Goal: Task Accomplishment & Management: Complete application form

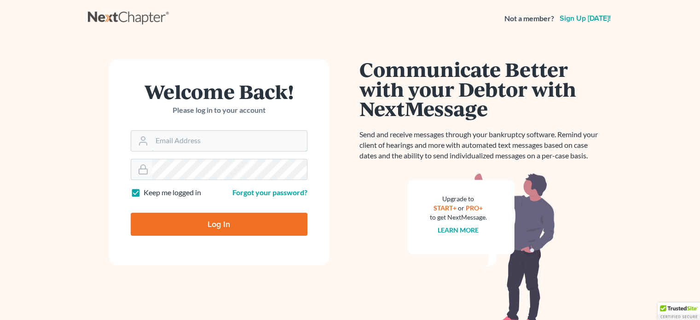
type input "[EMAIL_ADDRESS][DOMAIN_NAME]"
click at [232, 226] on input "Log In" at bounding box center [219, 224] width 177 height 23
type input "Thinking..."
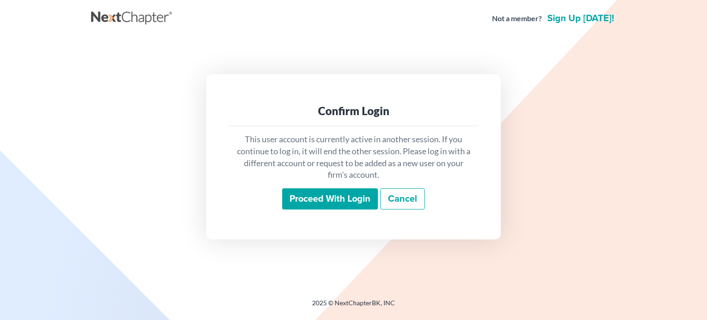
click at [326, 193] on input "Proceed with login" at bounding box center [330, 198] width 96 height 21
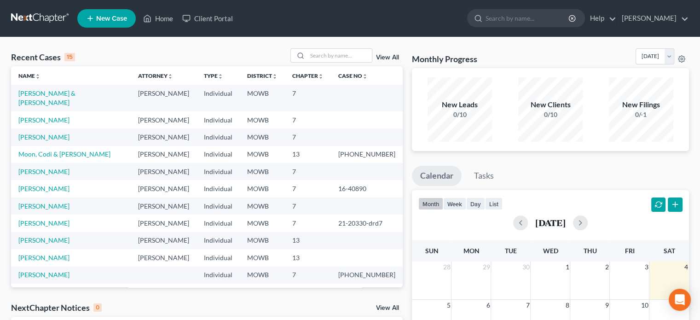
click at [121, 11] on link "New Case" at bounding box center [106, 18] width 58 height 18
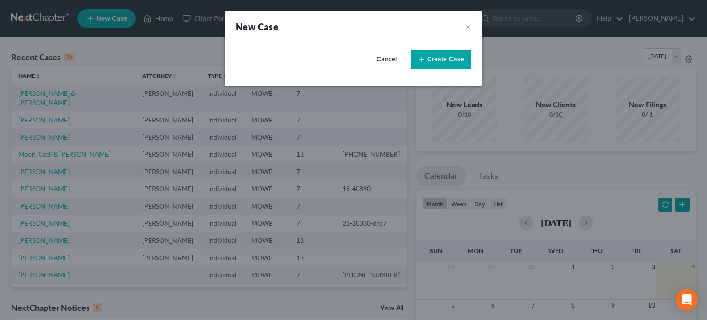
select select "46"
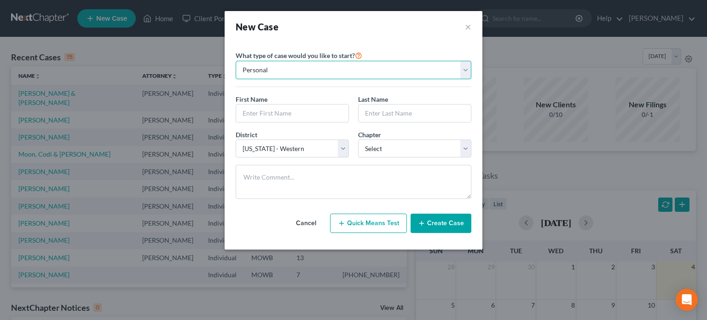
click at [290, 71] on select "Personal Business" at bounding box center [354, 70] width 236 height 18
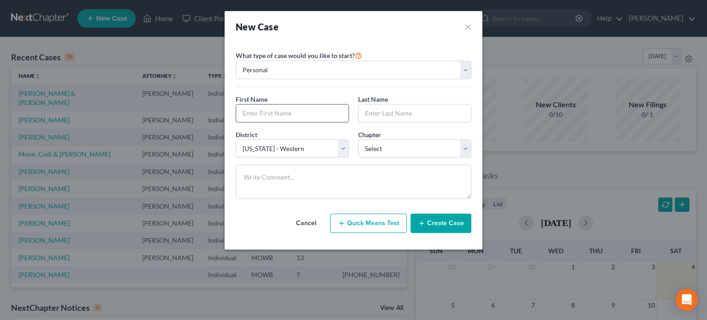
click at [261, 119] on input "text" at bounding box center [292, 113] width 112 height 17
type input "Nico"
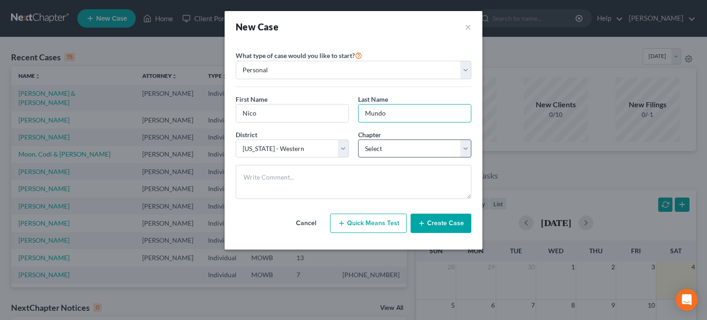
type input "Mundo"
click at [373, 147] on select "Select 7 11 12 13" at bounding box center [414, 148] width 113 height 18
select select "0"
click at [358, 139] on select "Select 7 11 12 13" at bounding box center [414, 148] width 113 height 18
click at [432, 219] on button "Create Case" at bounding box center [441, 223] width 61 height 19
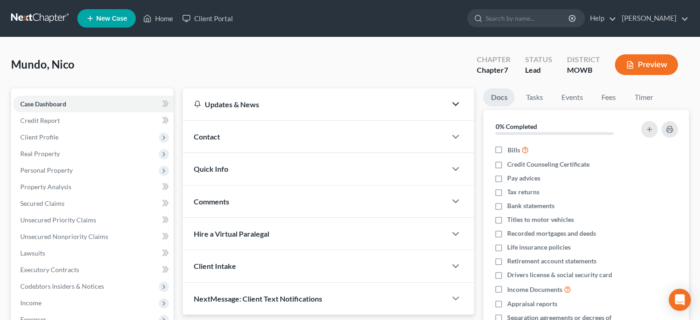
click at [456, 104] on icon "button" at bounding box center [455, 104] width 11 height 11
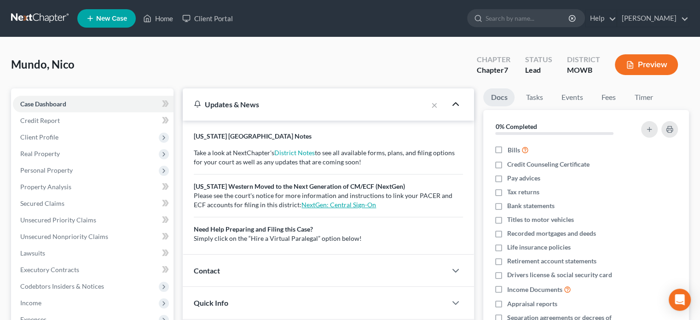
click at [337, 202] on link "NextGen: Central Sign-On" at bounding box center [339, 205] width 75 height 8
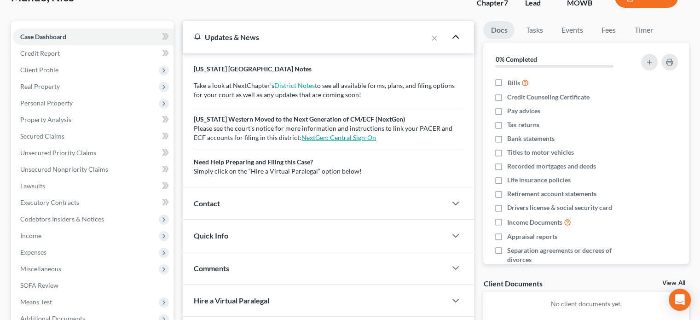
scroll to position [92, 0]
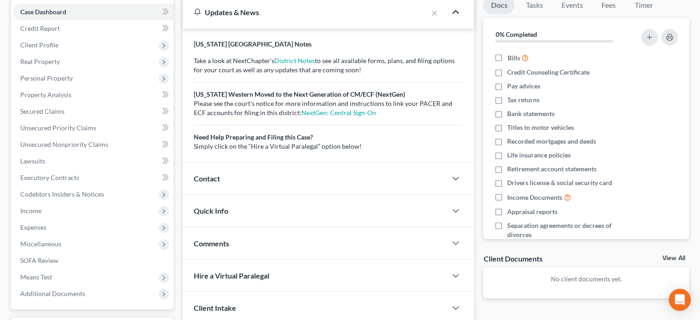
click at [405, 205] on div "Quick Info" at bounding box center [315, 211] width 264 height 32
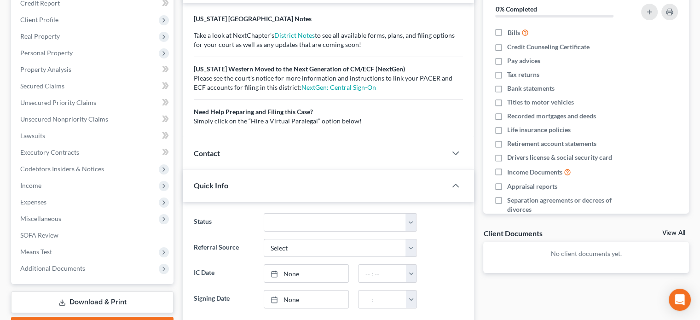
scroll to position [138, 0]
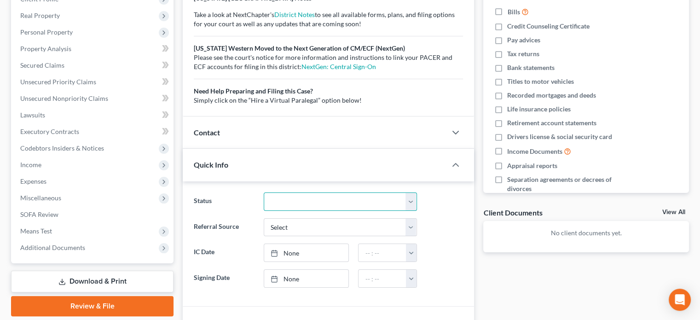
click at [411, 201] on select "Discharged Dismissed Filed In Progress Lead Lost Lead Ready to File To Review" at bounding box center [340, 201] width 153 height 18
select select "3"
click at [264, 192] on select "Discharged Dismissed Filed In Progress Lead Lost Lead Ready to File To Review" at bounding box center [340, 201] width 153 height 18
click at [412, 227] on select "Select Word Of Mouth Previous Clients Direct Mail Website Google Search Modern …" at bounding box center [340, 227] width 153 height 18
select select "1"
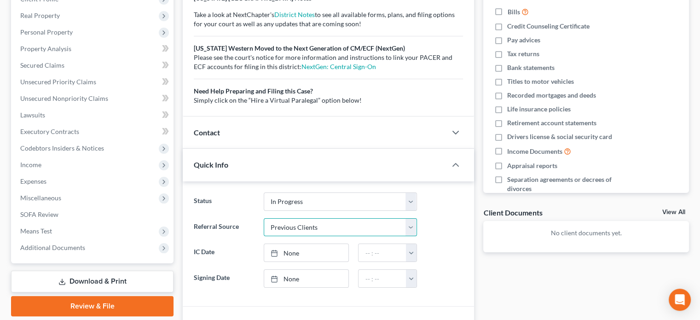
click at [264, 218] on select "Select Word Of Mouth Previous Clients Direct Mail Website Google Search Modern …" at bounding box center [340, 227] width 153 height 18
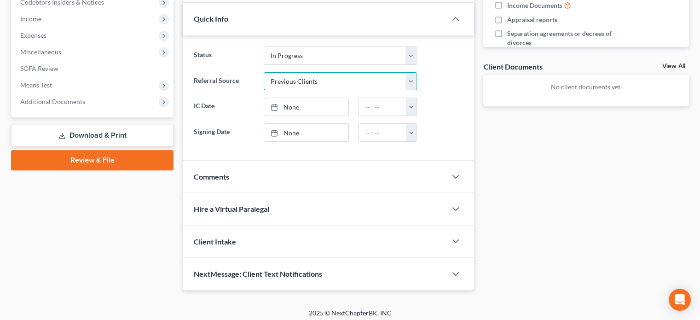
scroll to position [287, 0]
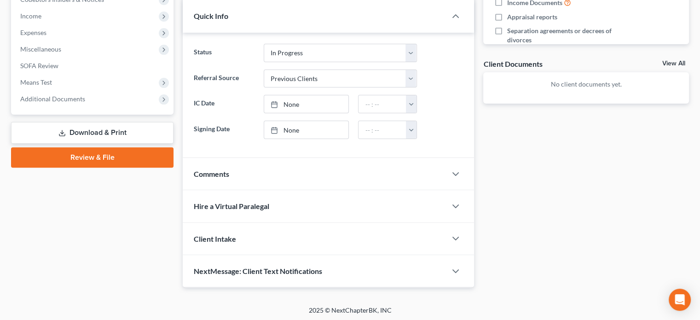
click at [333, 232] on div "Client Intake" at bounding box center [315, 239] width 264 height 32
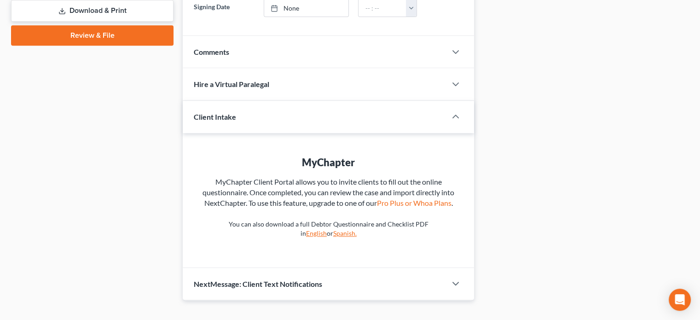
scroll to position [423, 0]
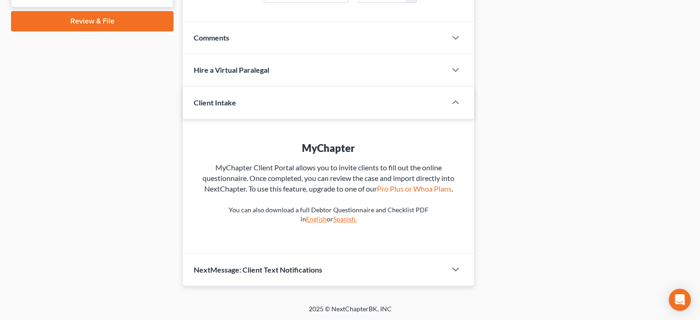
click at [327, 218] on link "English" at bounding box center [316, 219] width 21 height 8
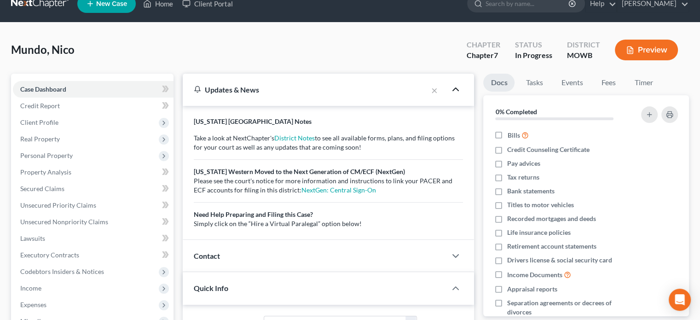
scroll to position [0, 0]
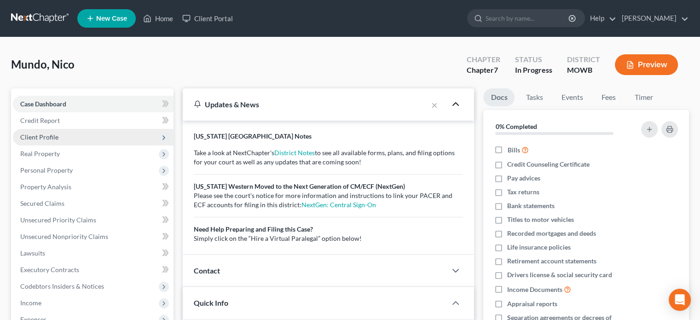
click at [53, 133] on span "Client Profile" at bounding box center [39, 137] width 38 height 8
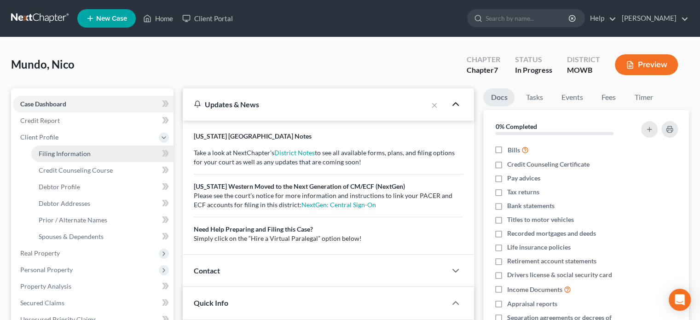
click at [50, 151] on span "Filing Information" at bounding box center [65, 154] width 52 height 8
select select "1"
select select "0"
select select "46"
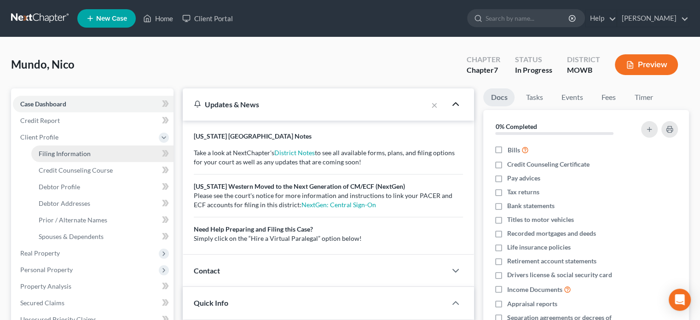
select select "0"
select select "26"
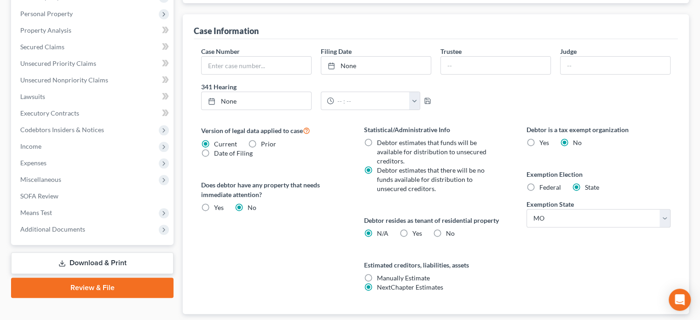
scroll to position [313, 0]
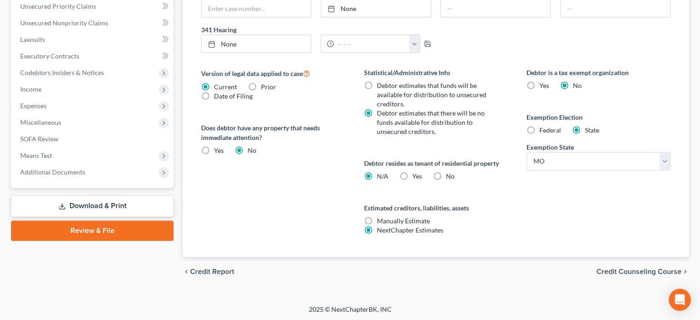
click at [665, 268] on span "Credit Counseling Course" at bounding box center [639, 271] width 85 height 7
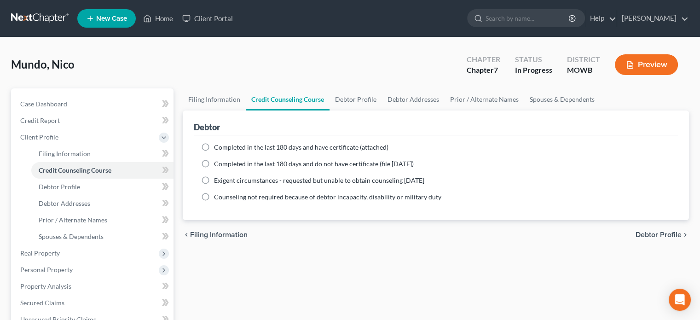
click at [214, 145] on label "Completed in the last 180 days and have certificate (attached)" at bounding box center [301, 147] width 174 height 9
click at [218, 145] on input "Completed in the last 180 days and have certificate (attached)" at bounding box center [221, 146] width 6 height 6
radio input "true"
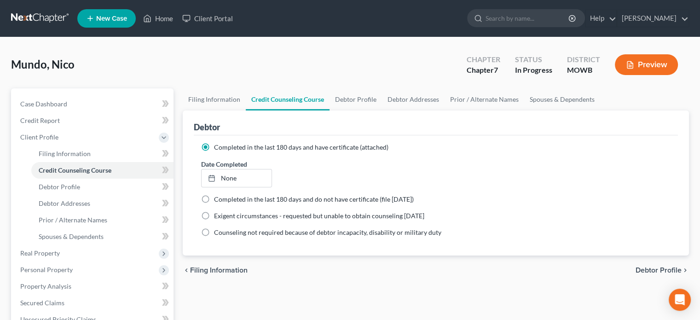
click at [214, 145] on label "Completed in the last 180 days and have certificate (attached)" at bounding box center [301, 147] width 174 height 9
click at [218, 145] on input "Completed in the last 180 days and have certificate (attached)" at bounding box center [221, 146] width 6 height 6
click at [188, 190] on div "Debtor Completed in the last 180 days and have certificate (attached) Date Comp…" at bounding box center [436, 182] width 506 height 145
click at [641, 270] on span "Debtor Profile" at bounding box center [659, 270] width 46 height 7
select select "0"
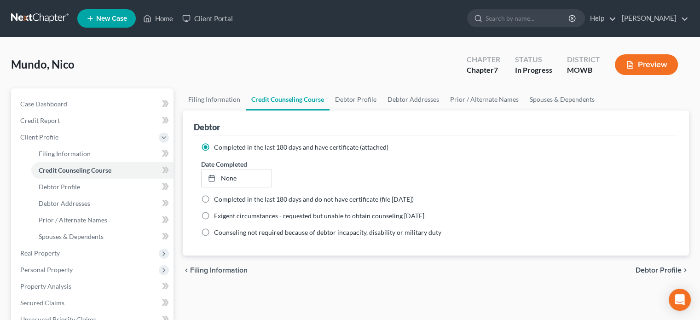
select select "0"
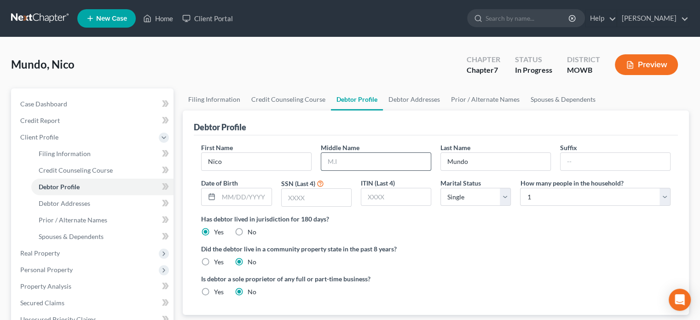
click at [377, 164] on input "text" at bounding box center [376, 161] width 110 height 17
type input "Alan"
click at [239, 199] on input "text" at bounding box center [245, 196] width 52 height 17
click at [237, 193] on input "01071997" at bounding box center [245, 196] width 52 height 17
click at [227, 192] on input "0107/1997" at bounding box center [245, 196] width 52 height 17
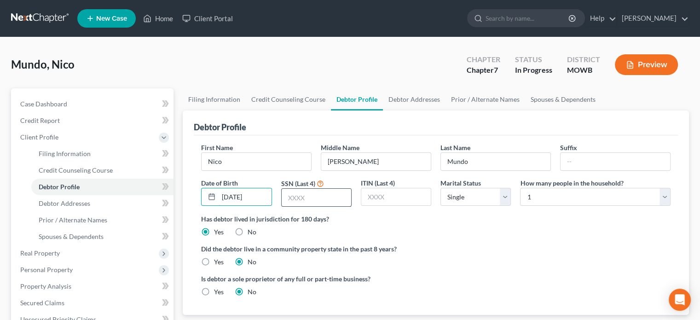
type input "01/07/1997"
click at [283, 198] on input "text" at bounding box center [317, 197] width 70 height 17
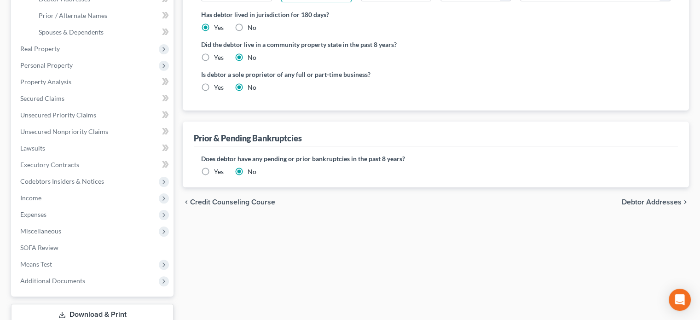
scroll to position [230, 0]
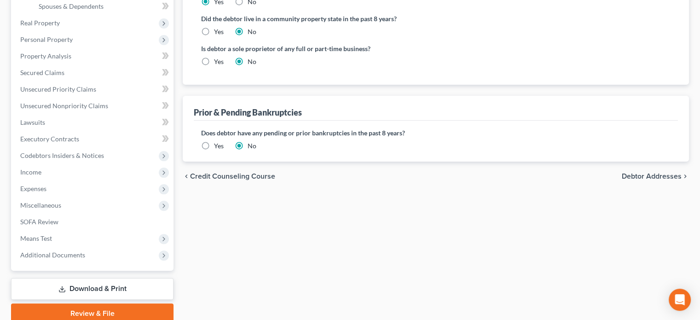
type input "3364"
click at [649, 178] on span "Debtor Addresses" at bounding box center [652, 176] width 60 height 7
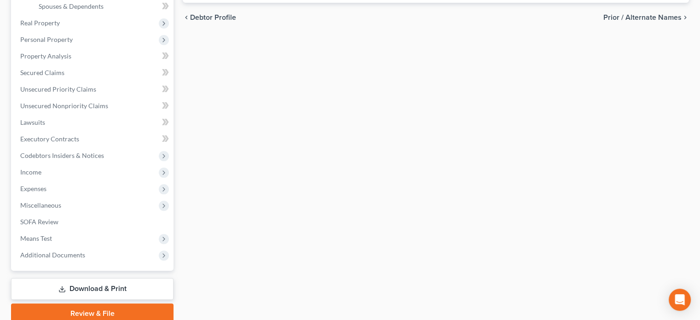
scroll to position [28, 0]
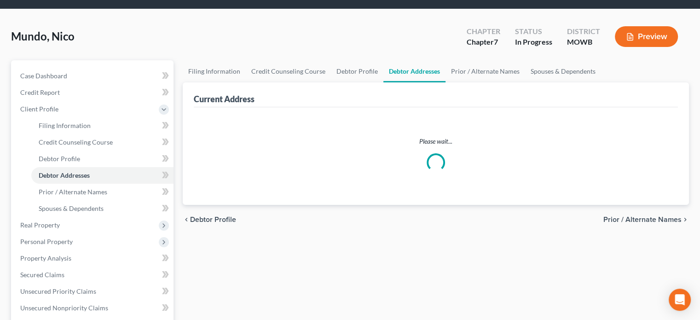
select select "0"
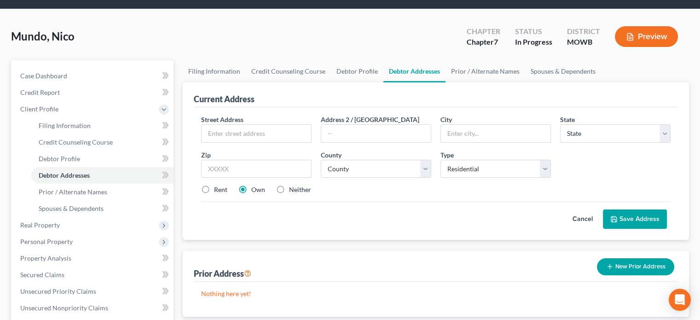
scroll to position [0, 0]
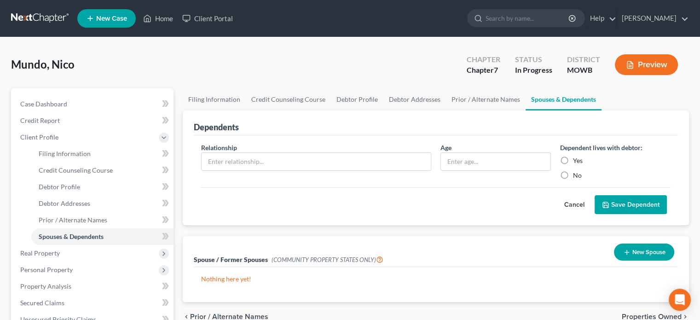
click at [622, 313] on button "Properties Owned chevron_right" at bounding box center [655, 316] width 67 height 7
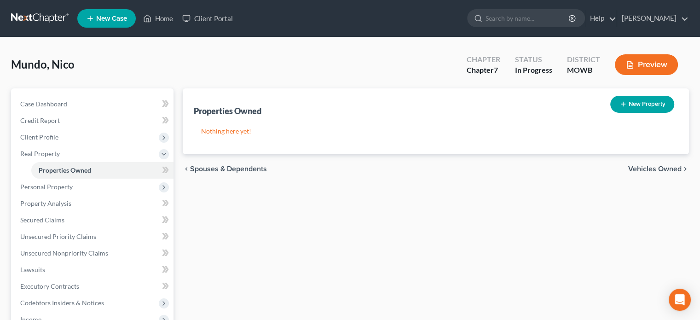
click at [630, 134] on p "Nothing here yet!" at bounding box center [436, 131] width 470 height 9
click at [225, 165] on span "Spouses & Dependents" at bounding box center [228, 168] width 77 height 7
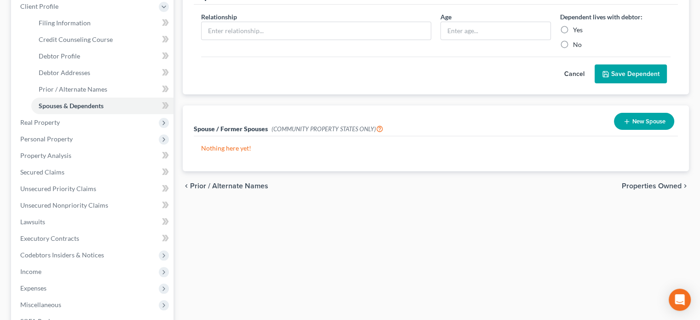
scroll to position [138, 0]
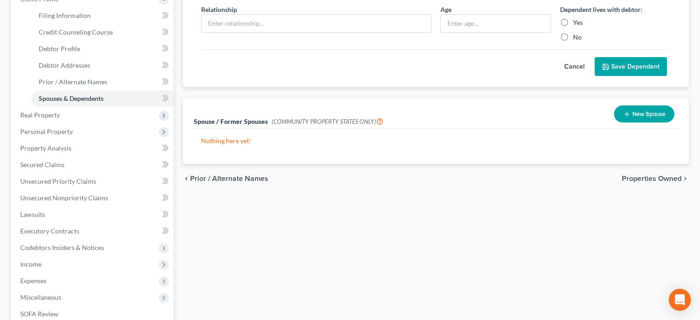
click at [207, 175] on span "Prior / Alternate Names" at bounding box center [229, 178] width 78 height 7
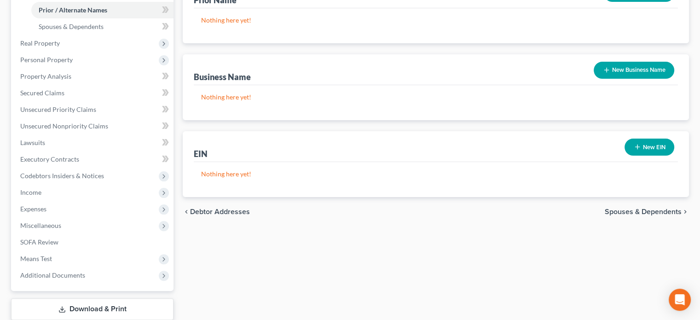
scroll to position [230, 0]
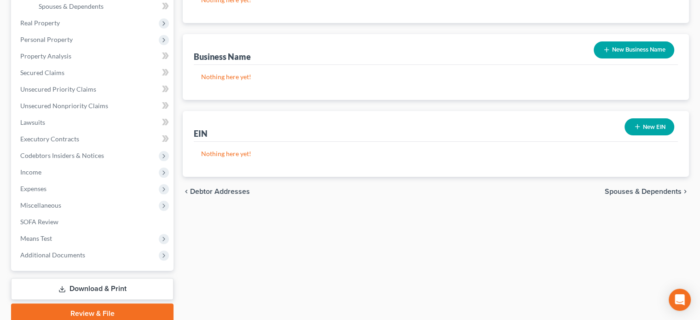
click at [203, 188] on span "Debtor Addresses" at bounding box center [220, 191] width 60 height 7
select select "0"
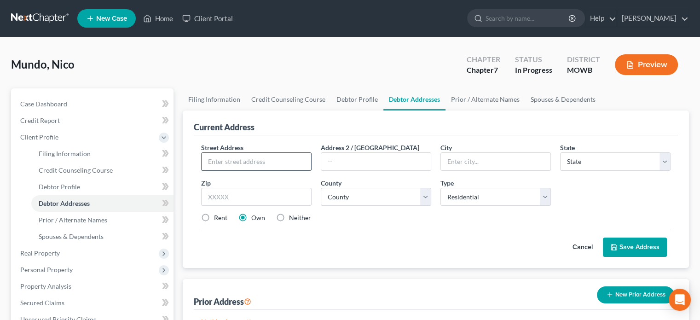
click at [215, 161] on input "text" at bounding box center [257, 161] width 110 height 17
type input "3608 NE Chapel Dr."
type input "Lee's Summit"
click at [666, 162] on select "State AL AK AR AZ CA CO CT DE DC FL GA GU HI ID IL IN IA KS KY LA ME MD MA MI M…" at bounding box center [615, 161] width 110 height 18
select select "26"
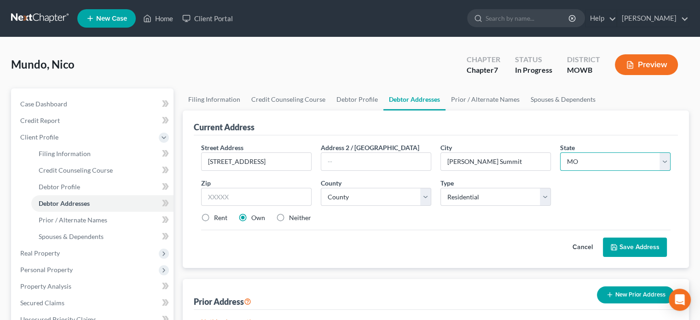
click at [560, 152] on select "State AL AK AR AZ CA CO CT DE DC FL GA GU HI ID IL IN IA KS KY LA ME MD MA MI M…" at bounding box center [615, 161] width 110 height 18
click at [257, 195] on input "text" at bounding box center [256, 197] width 110 height 18
type input "64064"
type input "Lees Summit"
click at [331, 202] on select "County Adair County Andrew County Atchison County Audrain County Barry County B…" at bounding box center [376, 197] width 110 height 18
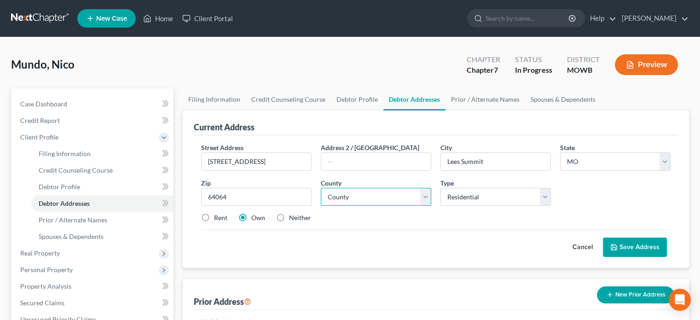
select select "47"
click at [321, 188] on select "County Adair County Andrew County Atchison County Audrain County Barry County B…" at bounding box center [376, 197] width 110 height 18
click at [289, 217] on label "Neither" at bounding box center [300, 217] width 22 height 9
click at [293, 217] on input "Neither" at bounding box center [296, 216] width 6 height 6
radio input "true"
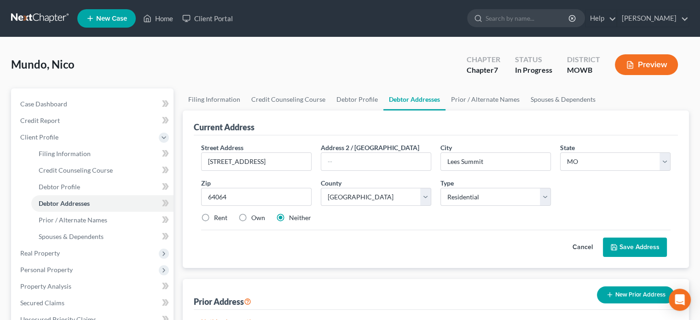
click at [626, 240] on button "Save Address" at bounding box center [635, 247] width 64 height 19
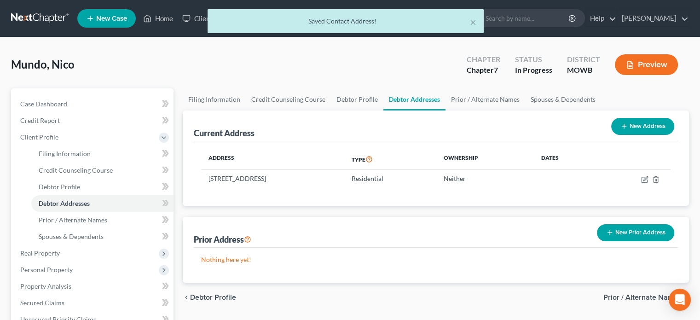
click at [624, 232] on button "New Prior Address" at bounding box center [635, 232] width 77 height 17
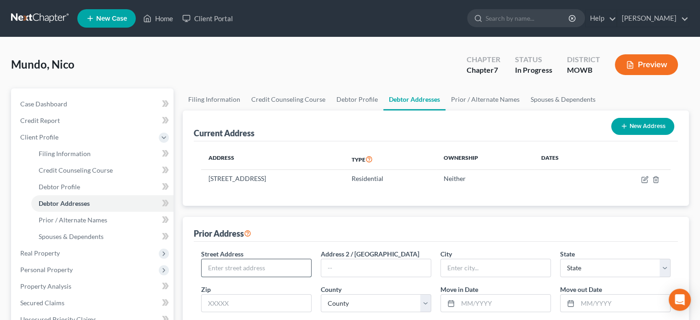
click at [294, 270] on input "text" at bounding box center [257, 267] width 110 height 17
type input "1274 1st Ave."
type input "Apt. 14"
type input "New York"
select select "35"
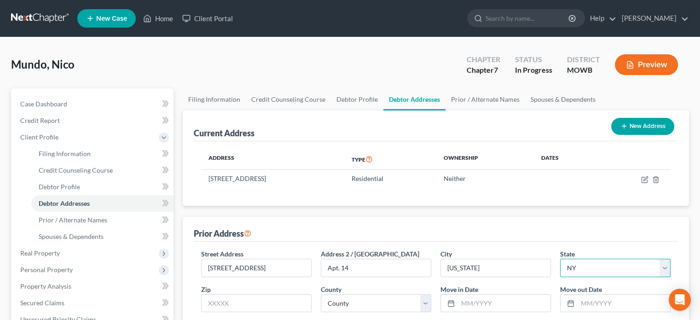
scroll to position [92, 0]
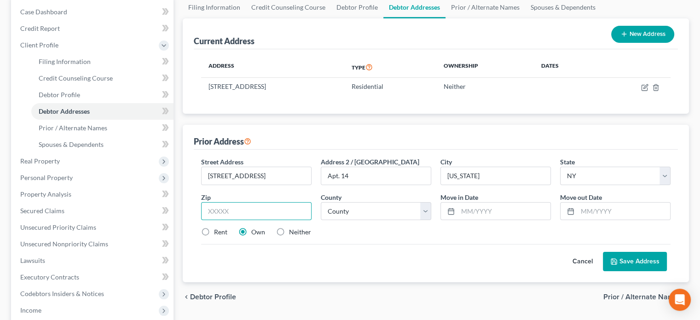
click at [254, 206] on input "text" at bounding box center [256, 211] width 110 height 18
type input "10065"
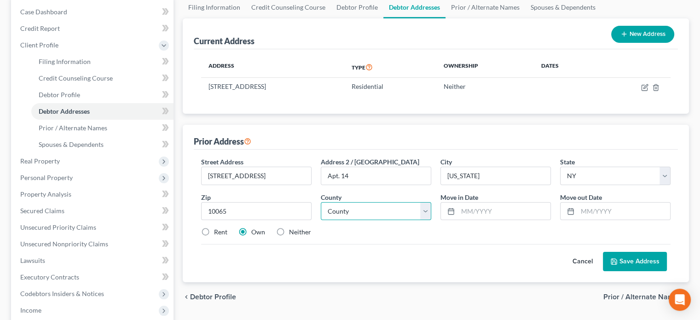
click at [327, 206] on select "County Albany County Allegany County Bronx County Broome County Cattaraugus Cou…" at bounding box center [376, 211] width 110 height 18
click at [461, 217] on input "text" at bounding box center [504, 211] width 93 height 17
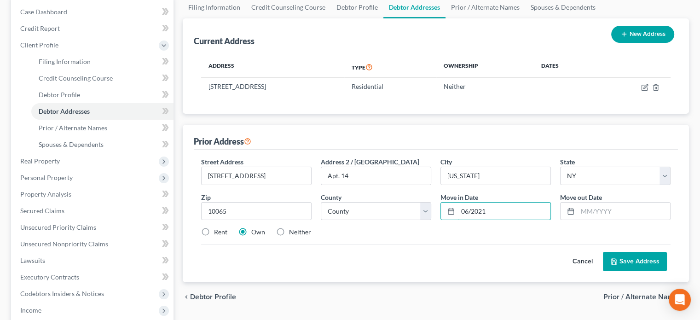
type input "06/2021"
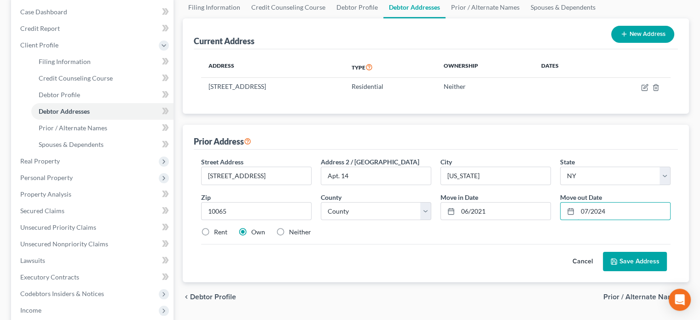
type input "07/2024"
click at [216, 230] on label "Rent" at bounding box center [220, 231] width 13 height 9
click at [218, 230] on input "Rent" at bounding box center [221, 230] width 6 height 6
radio input "true"
click at [622, 263] on button "Save Address" at bounding box center [635, 261] width 64 height 19
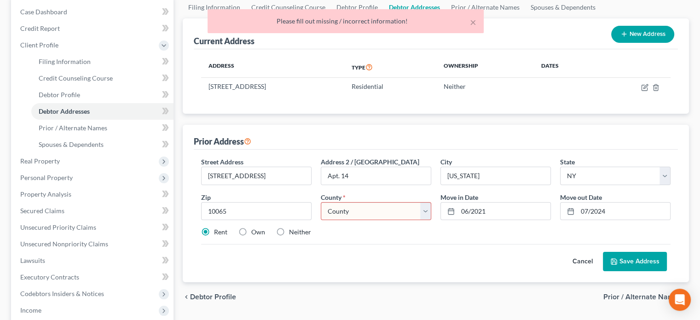
click at [399, 211] on select "County Albany County Allegany County Bronx County Broome County Cattaraugus Cou…" at bounding box center [376, 211] width 110 height 18
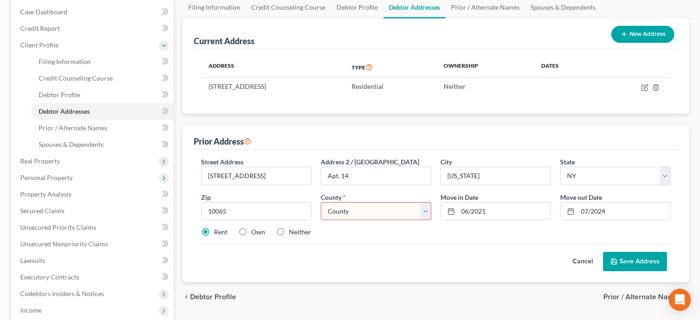
select select "30"
click at [321, 202] on select "County Albany County Allegany County Bronx County Broome County Cattaraugus Cou…" at bounding box center [376, 211] width 110 height 18
click at [620, 264] on button "Save Address" at bounding box center [635, 261] width 64 height 19
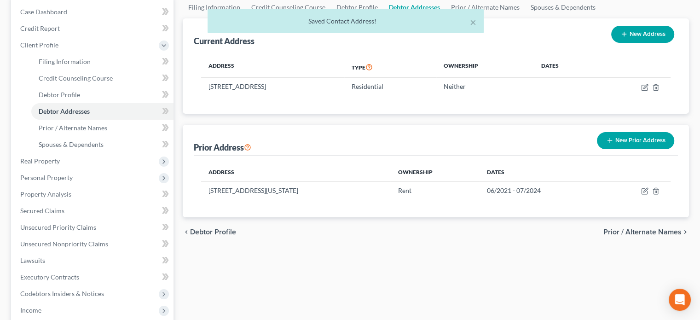
click at [617, 230] on span "Prior / Alternate Names" at bounding box center [643, 231] width 78 height 7
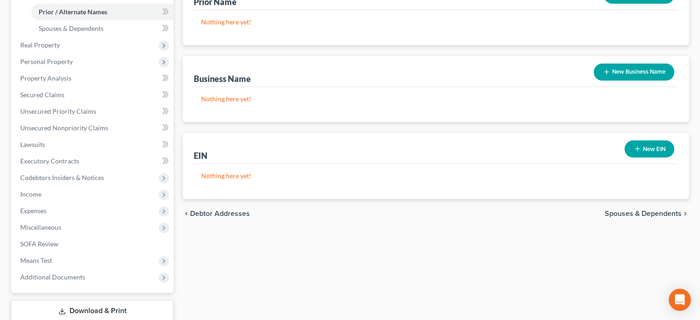
scroll to position [230, 0]
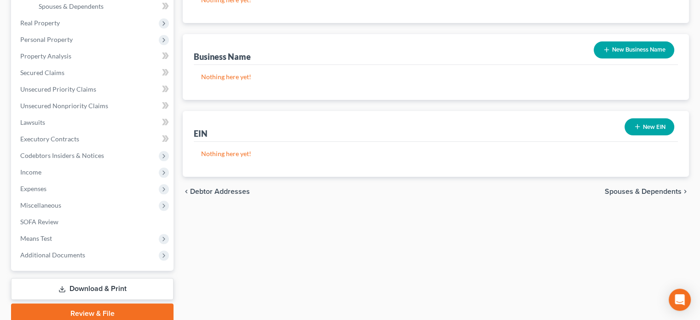
click at [613, 193] on span "Spouses & Dependents" at bounding box center [643, 191] width 77 height 7
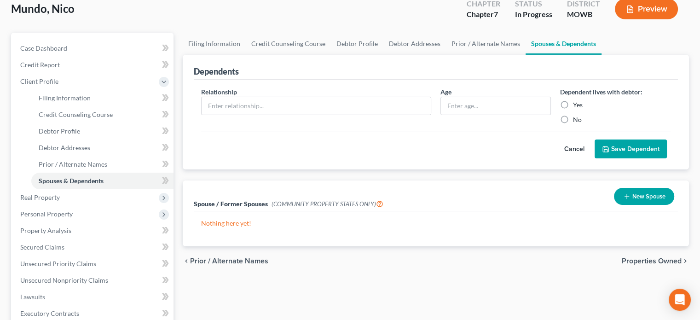
scroll to position [92, 0]
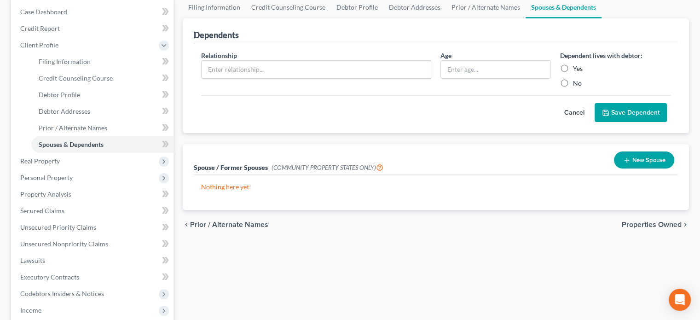
click at [622, 222] on span "Properties Owned" at bounding box center [652, 224] width 60 height 7
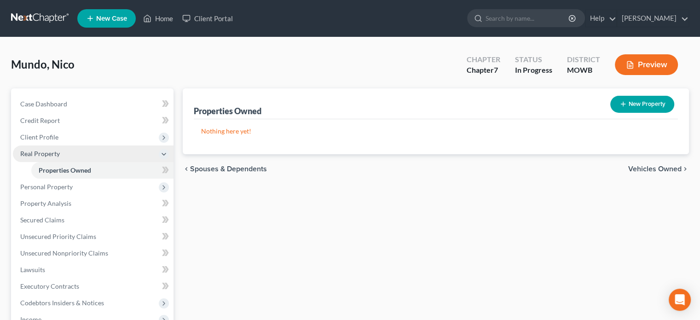
click at [67, 155] on span "Real Property" at bounding box center [93, 153] width 161 height 17
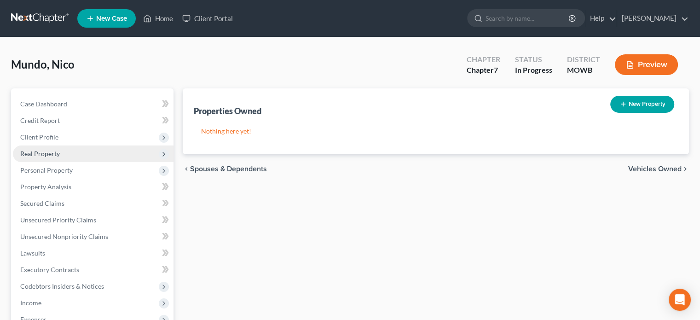
click at [61, 153] on span "Real Property" at bounding box center [93, 153] width 161 height 17
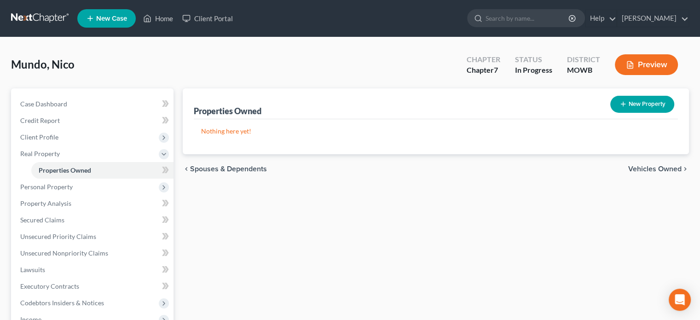
click at [639, 100] on button "New Property" at bounding box center [642, 104] width 64 height 17
select select "26"
select select "47"
select select "0"
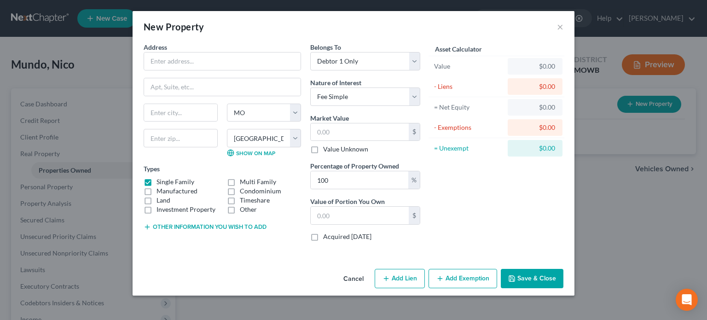
click at [556, 26] on div "New Property ×" at bounding box center [354, 26] width 442 height 31
click at [350, 276] on button "Cancel" at bounding box center [353, 279] width 35 height 18
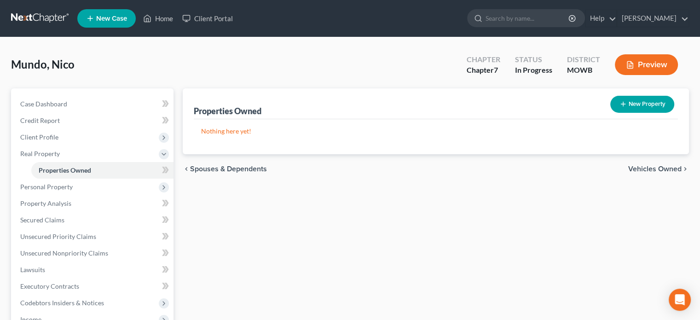
click at [642, 165] on span "Vehicles Owned" at bounding box center [654, 168] width 53 height 7
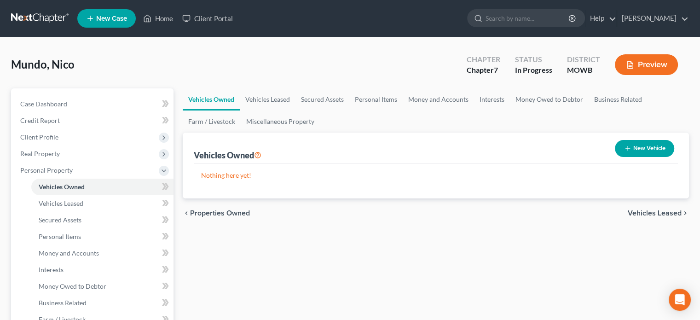
click at [642, 211] on span "Vehicles Leased" at bounding box center [655, 212] width 54 height 7
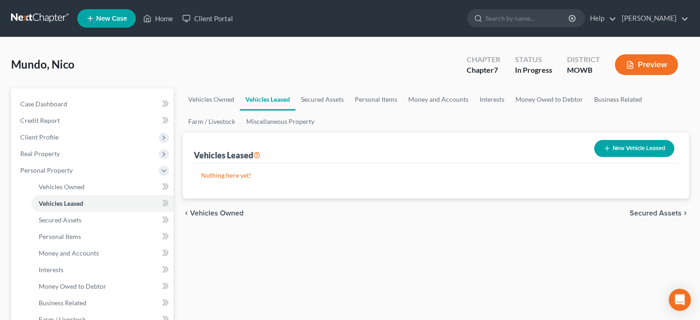
click at [636, 211] on span "Secured Assets" at bounding box center [656, 212] width 52 height 7
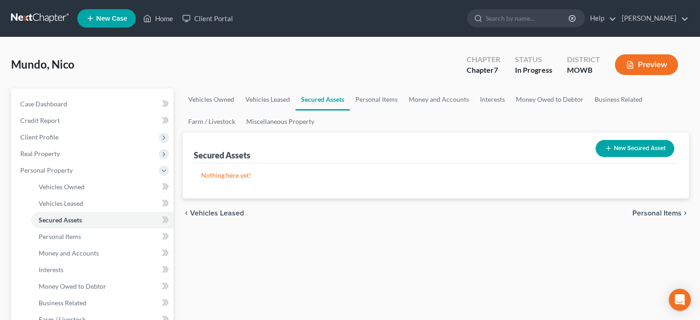
click at [636, 211] on span "Personal Items" at bounding box center [657, 212] width 49 height 7
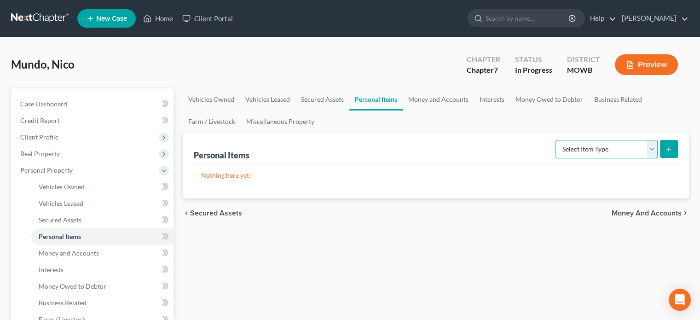
click at [654, 145] on select "Select Item Type Clothing Collectibles Of Value Electronics Firearms Household …" at bounding box center [607, 149] width 102 height 18
select select "clothing"
click at [557, 140] on select "Select Item Type Clothing Collectibles Of Value Electronics Firearms Household …" at bounding box center [607, 149] width 102 height 18
click at [668, 148] on icon "submit" at bounding box center [668, 148] width 7 height 7
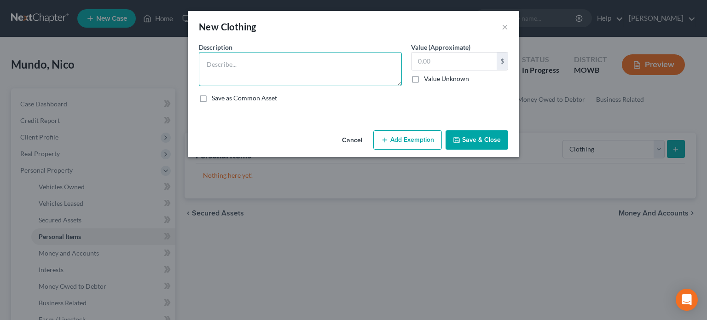
click at [295, 73] on textarea at bounding box center [300, 69] width 203 height 34
type textarea "Clothes"
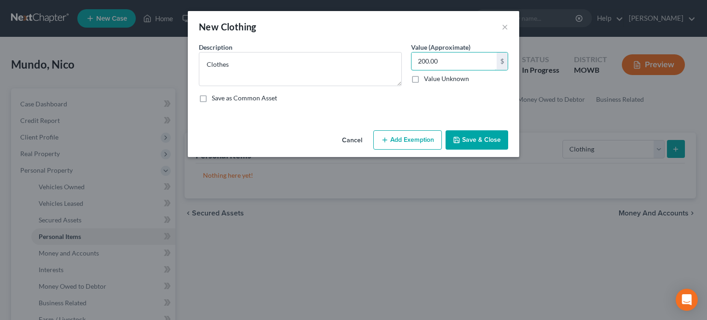
type input "200.00"
click at [381, 138] on button "Add Exemption" at bounding box center [407, 139] width 69 height 19
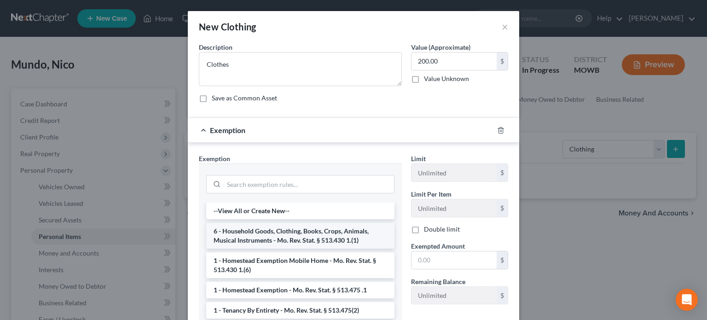
click at [319, 238] on li "6 - Household Goods, Clothing, Books, Crops, Animals, Musical Instruments - Mo.…" at bounding box center [300, 236] width 188 height 26
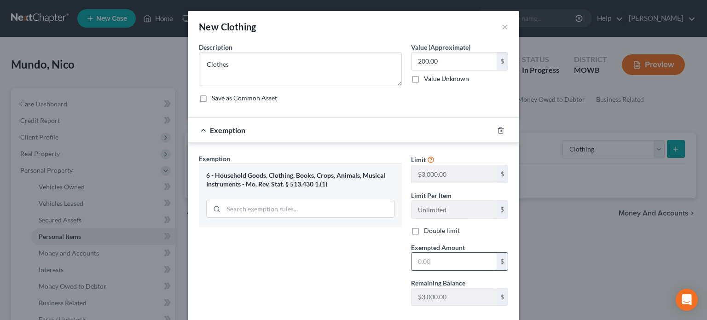
click at [426, 253] on input "text" at bounding box center [454, 261] width 85 height 17
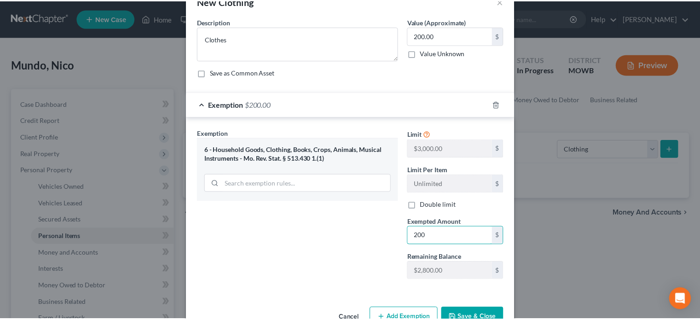
scroll to position [50, 0]
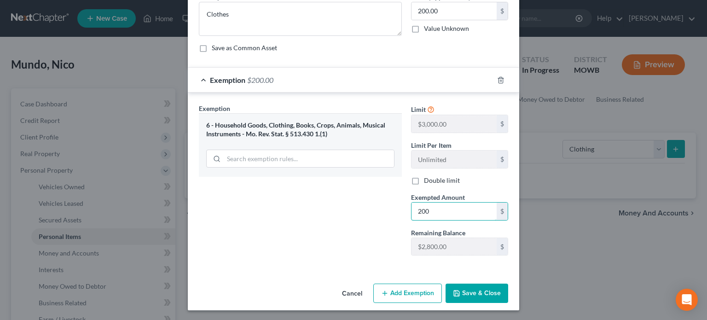
type input "200"
click at [453, 295] on icon "button" at bounding box center [456, 293] width 7 height 7
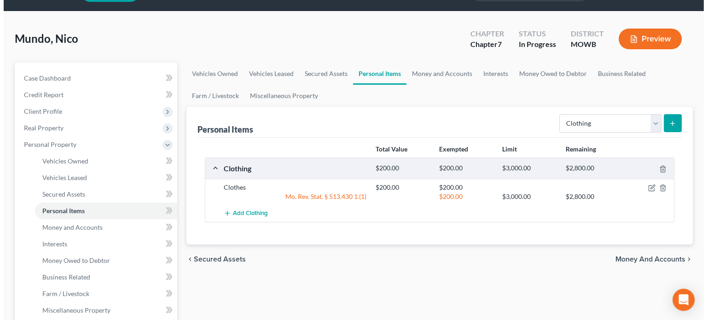
scroll to position [46, 0]
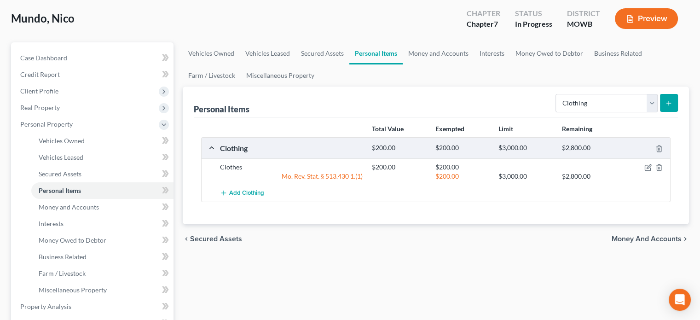
click at [662, 99] on button "submit" at bounding box center [669, 103] width 18 height 18
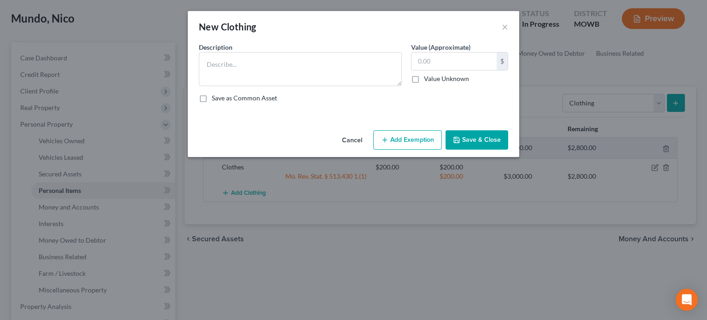
click at [345, 141] on button "Cancel" at bounding box center [352, 140] width 35 height 18
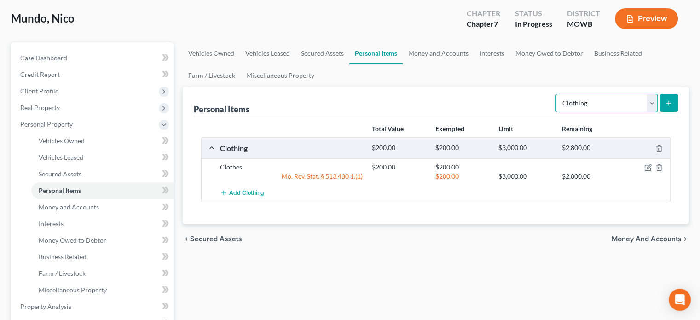
click at [646, 99] on select "Select Item Type Clothing Collectibles Of Value Electronics Firearms Household …" at bounding box center [607, 103] width 102 height 18
select select "household_goods"
click at [557, 94] on select "Select Item Type Clothing Collectibles Of Value Electronics Firearms Household …" at bounding box center [607, 103] width 102 height 18
click at [662, 102] on button "submit" at bounding box center [669, 103] width 18 height 18
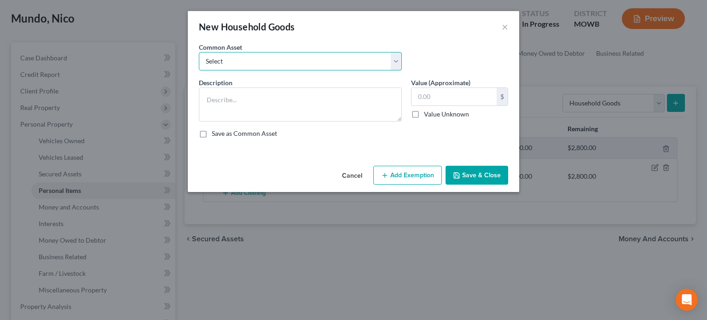
click at [296, 65] on select "Select couch, 3 lamps, table, 4 dressers, 4 televisions, 2 chairs, 2 beds, desk…" at bounding box center [300, 61] width 203 height 18
click at [293, 65] on select "Select couch, 3 lamps, table, 4 dressers, 4 televisions, 2 chairs, 2 beds, desk…" at bounding box center [300, 61] width 203 height 18
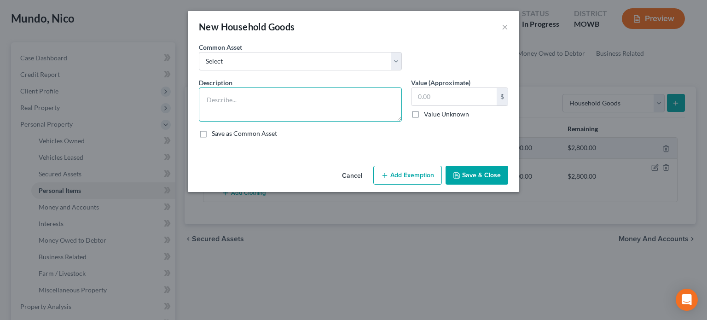
click at [252, 95] on textarea at bounding box center [300, 104] width 203 height 34
type textarea "Couch, chair, desk, 3 pictures, knickknacks"
click at [419, 101] on input "text" at bounding box center [454, 96] width 85 height 17
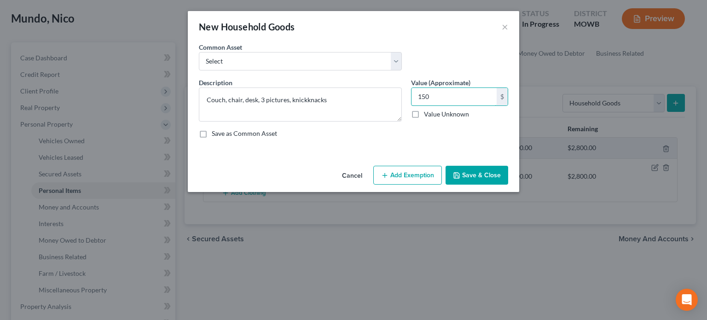
type input "150"
click at [462, 174] on button "Save & Close" at bounding box center [477, 175] width 63 height 19
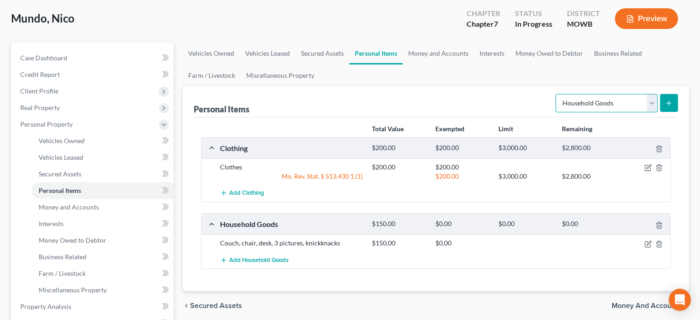
click at [652, 100] on select "Select Item Type Clothing Collectibles Of Value Electronics Firearms Household …" at bounding box center [607, 103] width 102 height 18
select select "electronics"
click at [557, 94] on select "Select Item Type Clothing Collectibles Of Value Electronics Firearms Household …" at bounding box center [607, 103] width 102 height 18
click at [654, 98] on select "Select Item Type Clothing Collectibles Of Value Electronics Firearms Household …" at bounding box center [607, 103] width 102 height 18
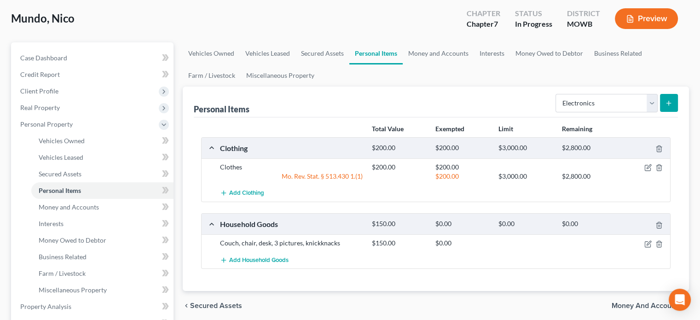
click at [670, 96] on button "submit" at bounding box center [669, 103] width 18 height 18
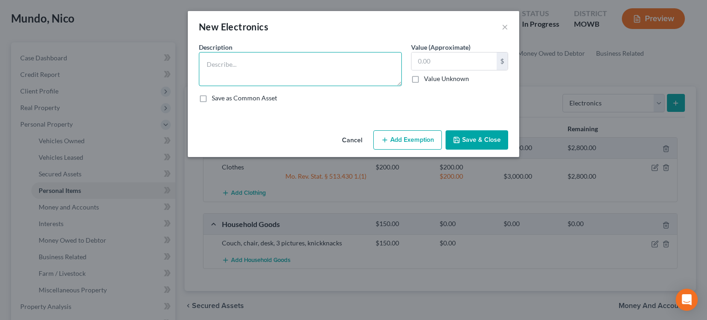
click at [341, 64] on textarea at bounding box center [300, 69] width 203 height 34
type textarea "Computer equipment"
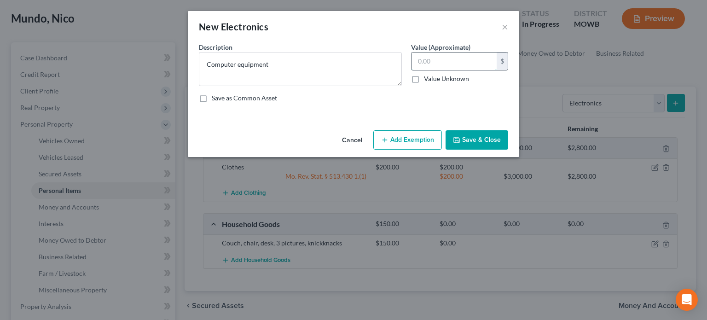
click at [416, 59] on input "text" at bounding box center [454, 60] width 85 height 17
type input "250"
click at [429, 138] on button "Add Exemption" at bounding box center [407, 139] width 69 height 19
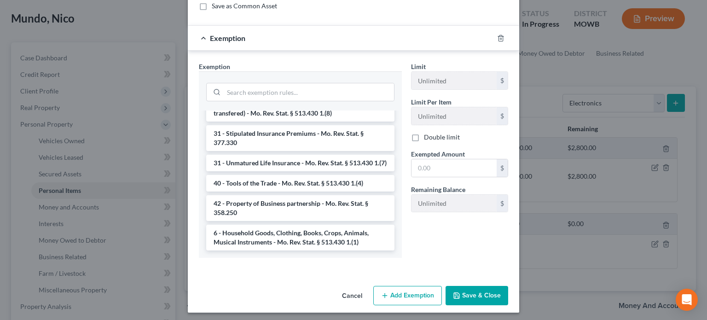
scroll to position [939, 0]
click at [321, 232] on li "6 - Household Goods, Clothing, Books, Crops, Animals, Musical Instruments - Mo.…" at bounding box center [300, 238] width 188 height 26
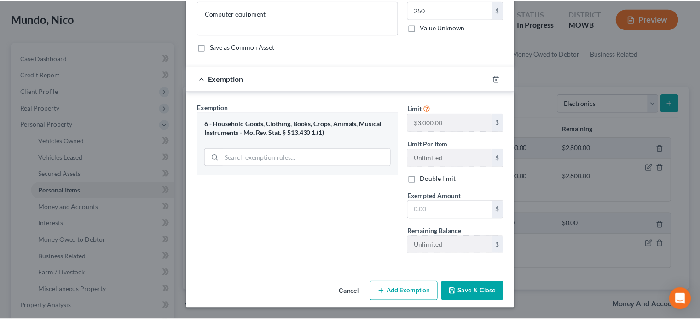
scroll to position [50, 0]
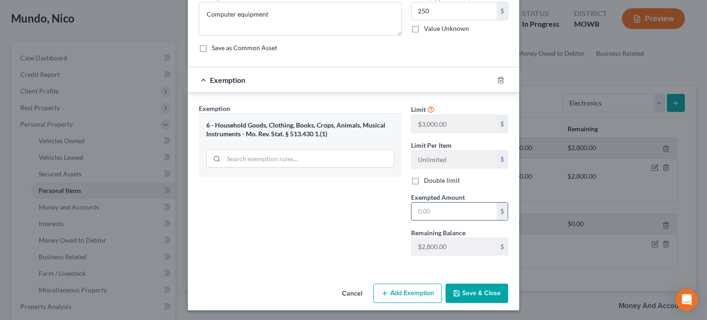
click at [412, 210] on input "text" at bounding box center [454, 211] width 85 height 17
click at [443, 211] on input "250" at bounding box center [454, 211] width 85 height 17
type input "250.00"
click at [463, 287] on button "Save & Close" at bounding box center [477, 293] width 63 height 19
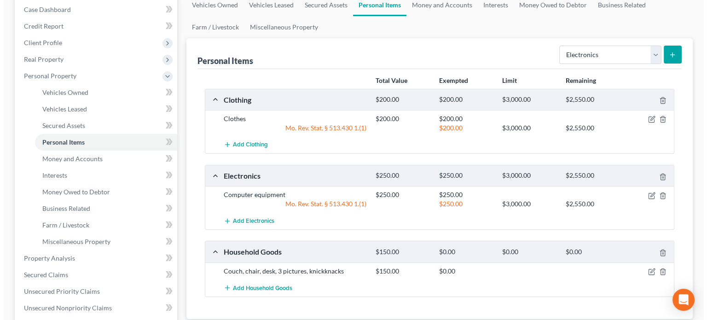
scroll to position [138, 0]
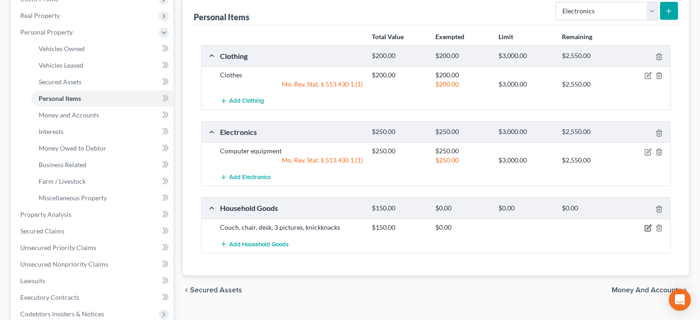
click at [646, 226] on icon "button" at bounding box center [648, 227] width 7 height 7
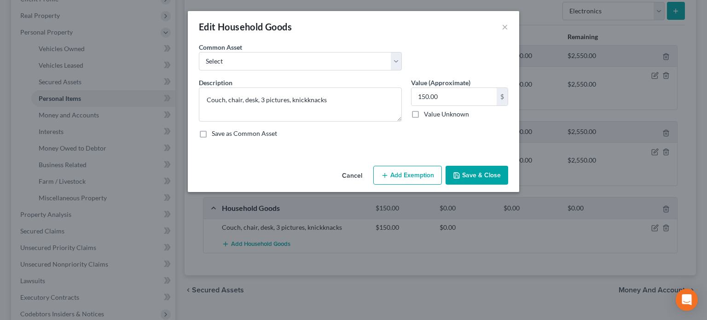
click at [406, 173] on button "Add Exemption" at bounding box center [407, 175] width 69 height 19
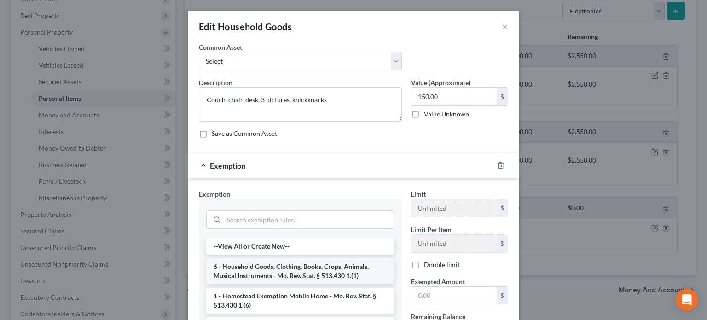
click at [318, 273] on li "6 - Household Goods, Clothing, Books, Crops, Animals, Musical Instruments - Mo.…" at bounding box center [300, 271] width 188 height 26
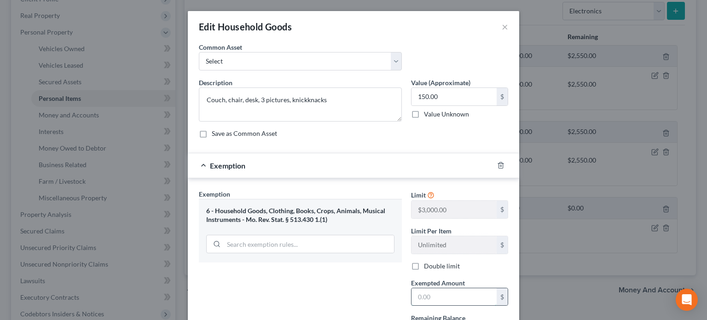
click at [413, 299] on input "text" at bounding box center [454, 296] width 85 height 17
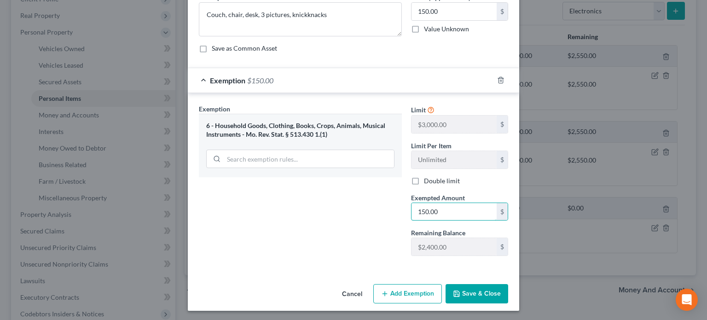
scroll to position [86, 0]
type input "150.00"
click at [451, 287] on button "Save & Close" at bounding box center [477, 293] width 63 height 19
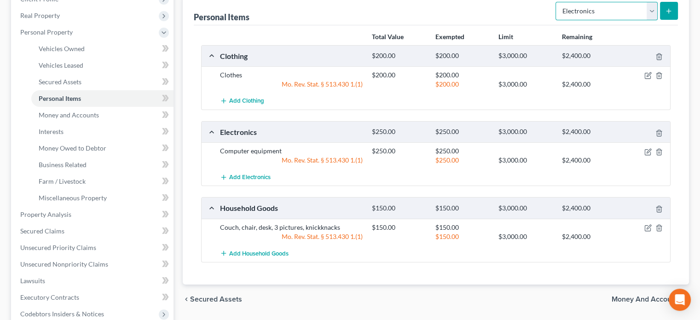
click at [653, 11] on select "Select Item Type Clothing Collectibles Of Value Electronics Firearms Household …" at bounding box center [607, 11] width 102 height 18
select select "sports_and_hobby_equipment"
click at [557, 2] on select "Select Item Type Clothing Collectibles Of Value Electronics Firearms Household …" at bounding box center [607, 11] width 102 height 18
click at [666, 9] on icon "submit" at bounding box center [668, 10] width 7 height 7
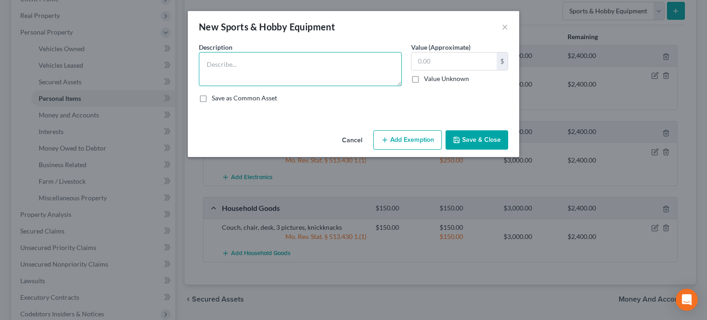
click at [309, 54] on textarea at bounding box center [300, 69] width 203 height 34
type textarea "Camera"
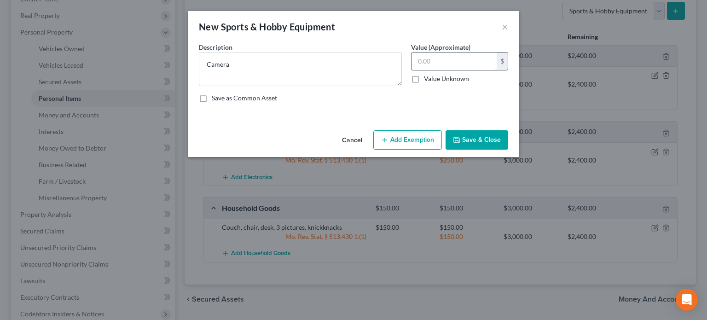
click at [424, 61] on input "text" at bounding box center [454, 60] width 85 height 17
type input "50.00"
click at [407, 137] on button "Add Exemption" at bounding box center [407, 139] width 69 height 19
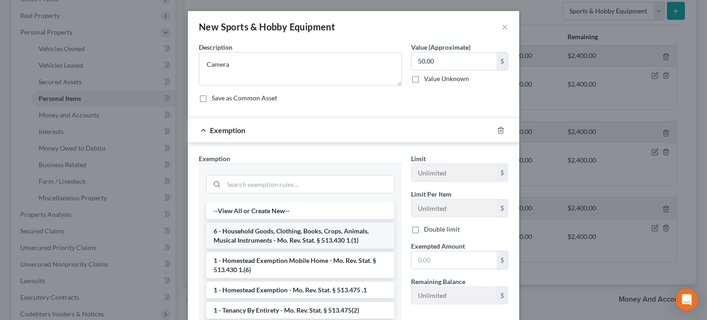
click at [294, 233] on li "6 - Household Goods, Clothing, Books, Crops, Animals, Musical Instruments - Mo.…" at bounding box center [300, 236] width 188 height 26
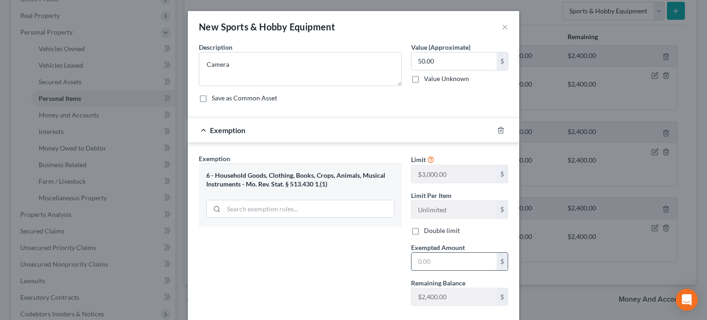
click at [418, 258] on input "text" at bounding box center [454, 261] width 85 height 17
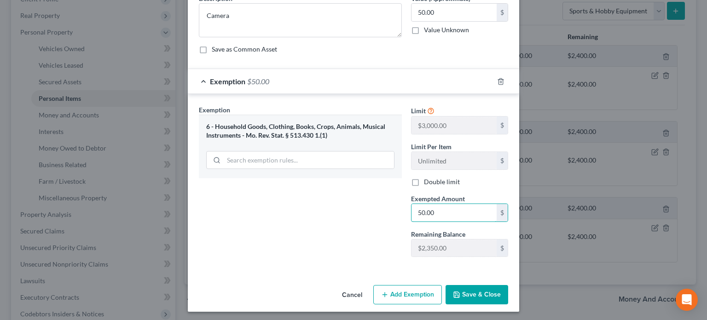
scroll to position [50, 0]
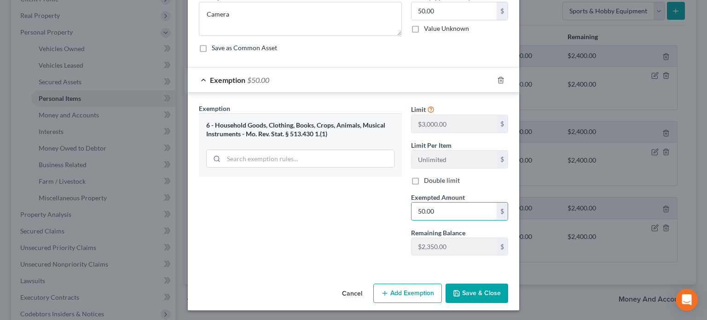
type input "50.00"
click at [488, 298] on button "Save & Close" at bounding box center [477, 293] width 63 height 19
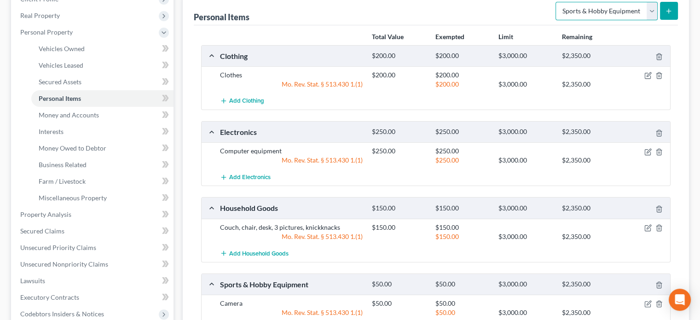
click at [648, 13] on select "Select Item Type Clothing Collectibles Of Value Electronics Firearms Household …" at bounding box center [607, 11] width 102 height 18
select select "collectibles_of_value"
click at [557, 2] on select "Select Item Type Clothing Collectibles Of Value Electronics Firearms Household …" at bounding box center [607, 11] width 102 height 18
click at [666, 9] on icon "submit" at bounding box center [668, 10] width 7 height 7
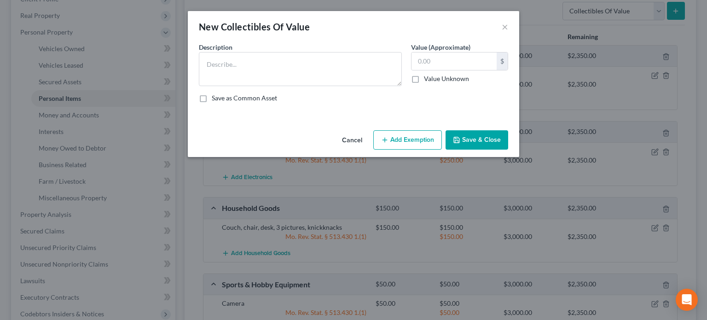
click at [499, 27] on div "New Collectibles Of Value ×" at bounding box center [353, 26] width 331 height 31
click at [503, 27] on button "×" at bounding box center [505, 26] width 6 height 11
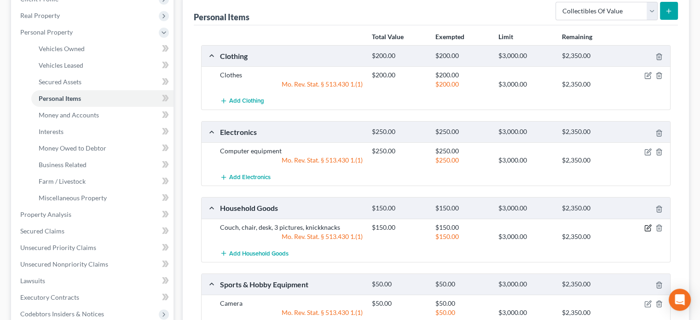
click at [646, 224] on icon "button" at bounding box center [648, 227] width 7 height 7
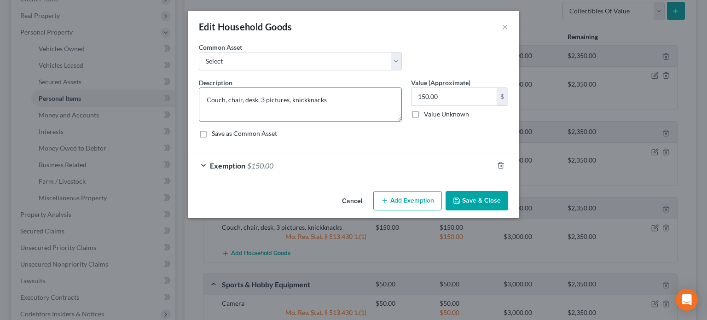
click at [328, 99] on textarea "Couch, chair, desk, 3 pictures, knickknacks" at bounding box center [300, 104] width 203 height 34
type textarea "Couch, chair, desk, 3 pictures, knickknacks, records, books"
click at [416, 100] on input "150.00" at bounding box center [454, 96] width 85 height 17
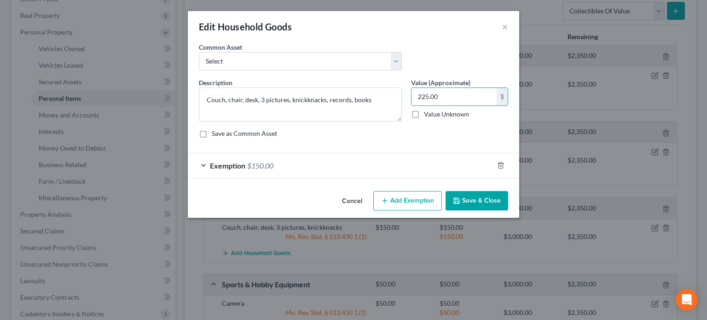
type input "225.00"
click at [422, 203] on button "Add Exemption" at bounding box center [407, 200] width 69 height 19
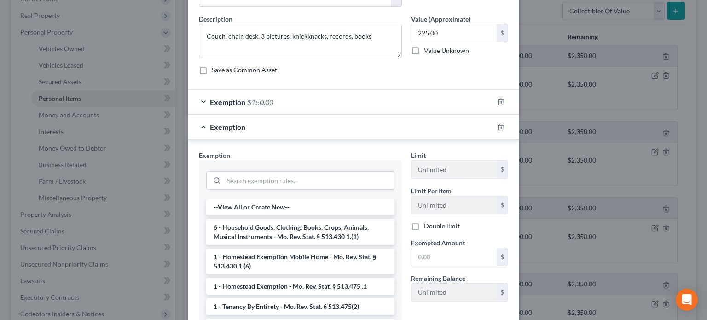
scroll to position [92, 0]
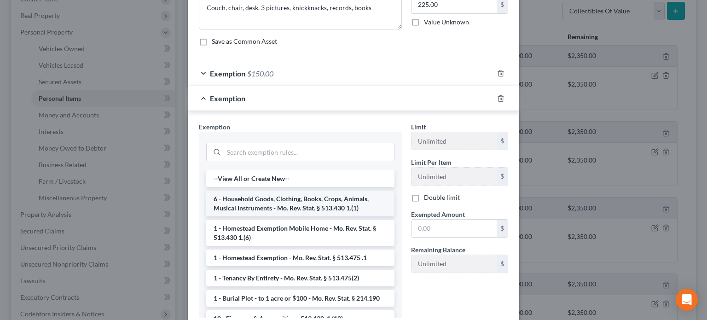
click at [315, 200] on li "6 - Household Goods, Clothing, Books, Crops, Animals, Musical Instruments - Mo.…" at bounding box center [300, 204] width 188 height 26
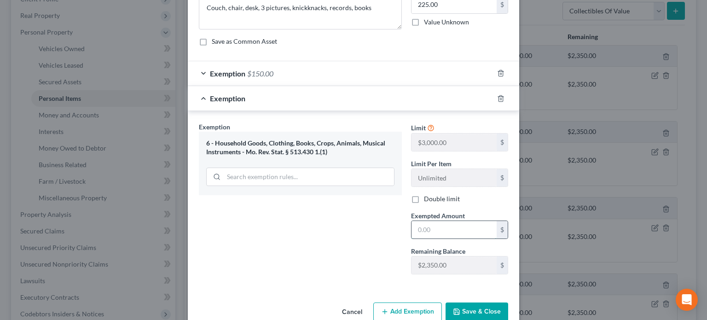
click at [416, 226] on input "text" at bounding box center [454, 229] width 85 height 17
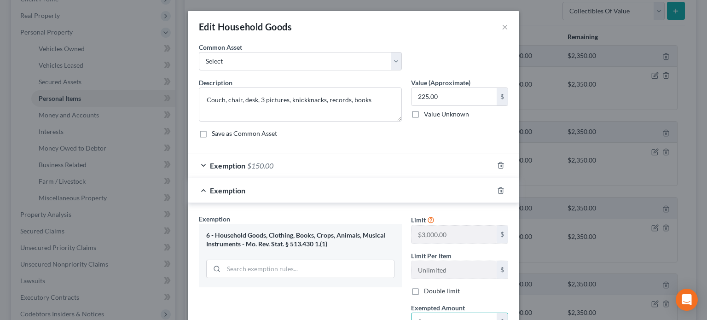
scroll to position [4, 0]
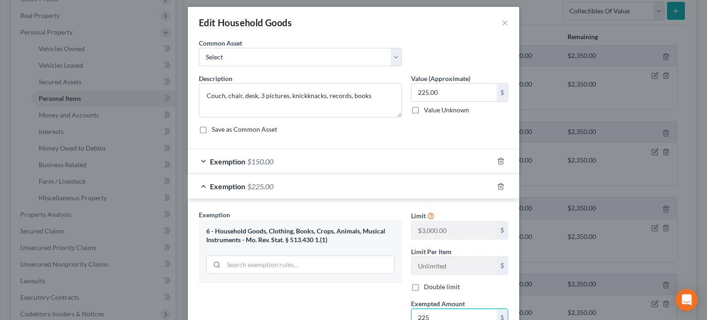
type input "225"
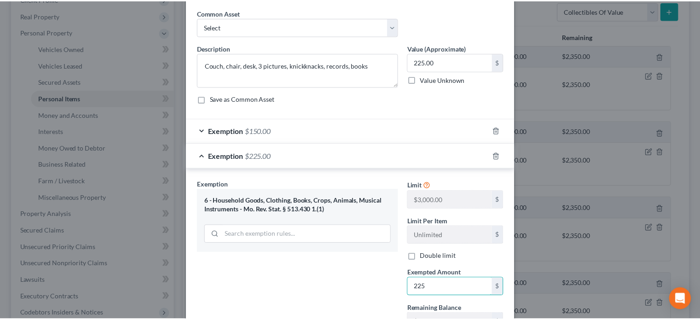
scroll to position [110, 0]
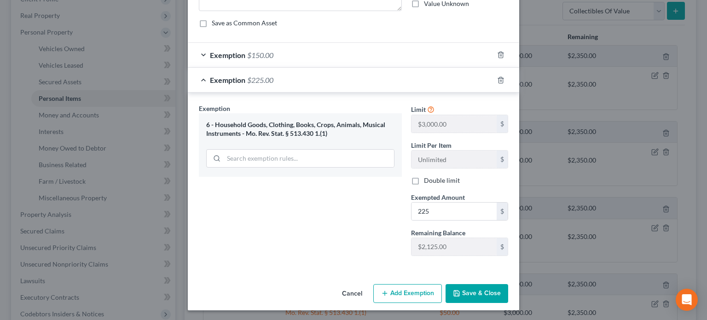
click at [464, 284] on button "Save & Close" at bounding box center [477, 293] width 63 height 19
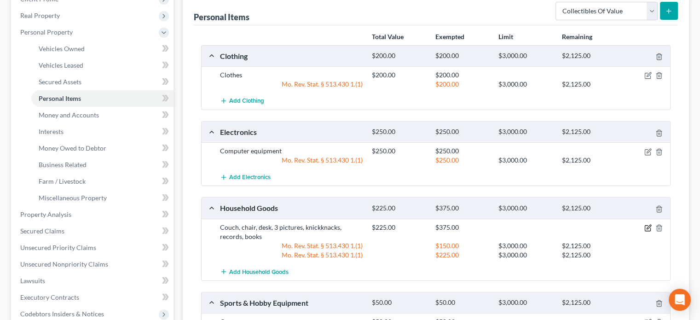
click at [647, 224] on icon "button" at bounding box center [648, 227] width 7 height 7
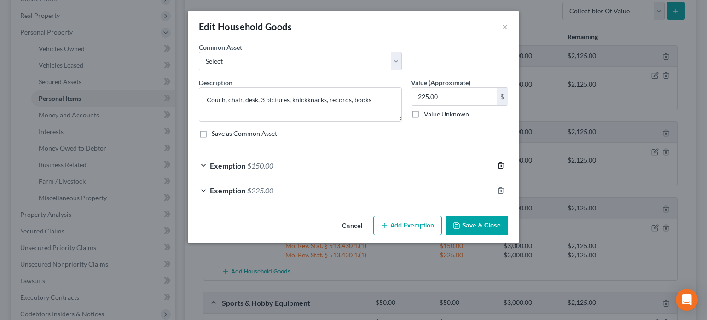
click at [501, 167] on icon "button" at bounding box center [500, 165] width 7 height 7
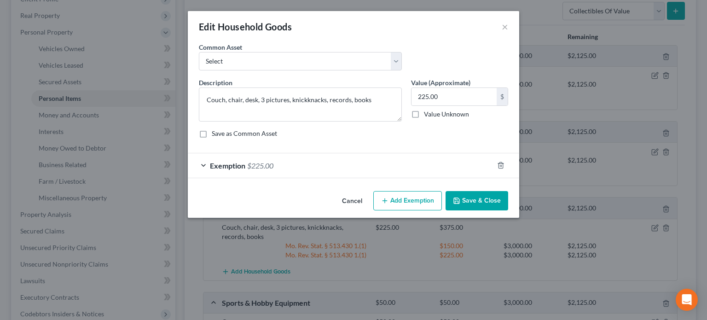
click at [451, 201] on button "Save & Close" at bounding box center [477, 200] width 63 height 19
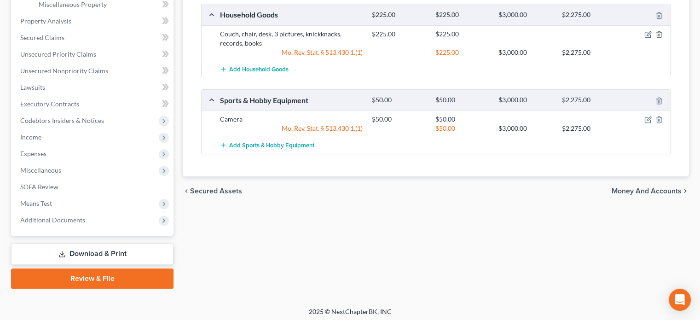
scroll to position [334, 0]
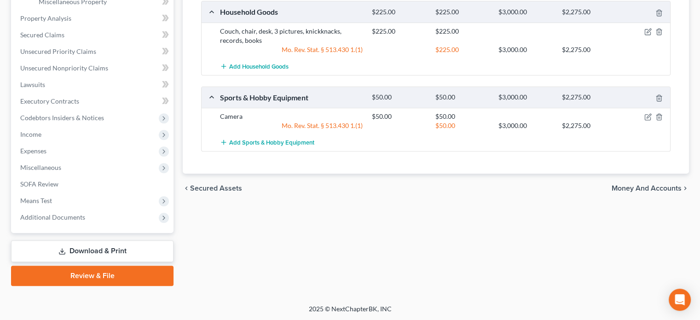
click at [628, 185] on span "Money and Accounts" at bounding box center [647, 188] width 70 height 7
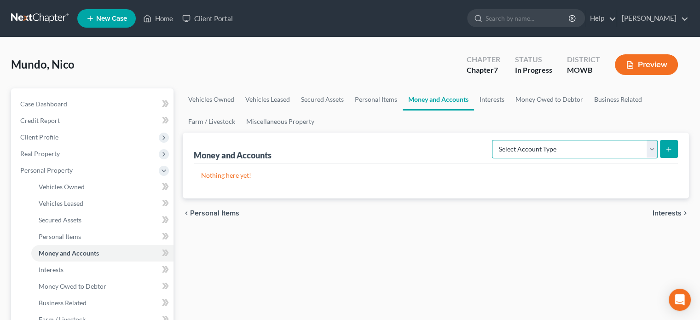
click at [655, 147] on select "Select Account Type Brokerage Cash on Hand Certificates of Deposit Checking Acc…" at bounding box center [575, 149] width 166 height 18
select select "checking"
click at [494, 140] on select "Select Account Type Brokerage Cash on Hand Certificates of Deposit Checking Acc…" at bounding box center [575, 149] width 166 height 18
click at [663, 148] on button "submit" at bounding box center [669, 149] width 18 height 18
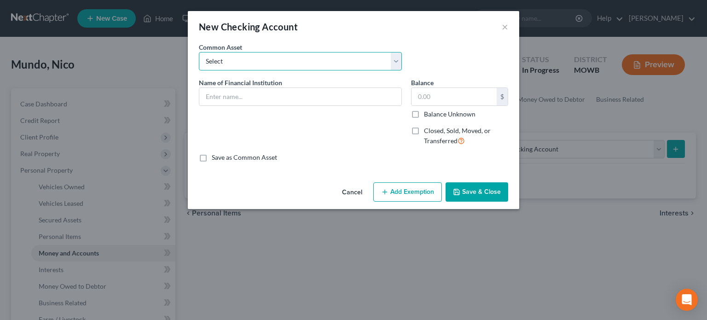
click at [210, 64] on select "Select Wells Fargo USAA Federal Savings Bank" at bounding box center [300, 61] width 203 height 18
click at [209, 61] on select "Select Wells Fargo USAA Federal Savings Bank" at bounding box center [300, 61] width 203 height 18
click at [214, 99] on input "text" at bounding box center [300, 96] width 202 height 17
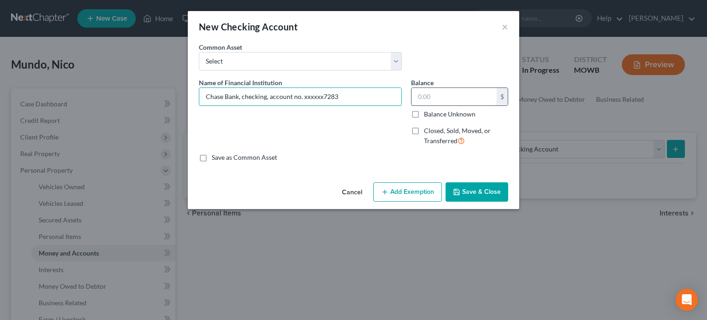
type input "Chase Bank, checking, account no. xxxxxx7283"
click at [445, 101] on input "text" at bounding box center [454, 96] width 85 height 17
type input "400.00"
click at [412, 190] on button "Add Exemption" at bounding box center [407, 191] width 69 height 19
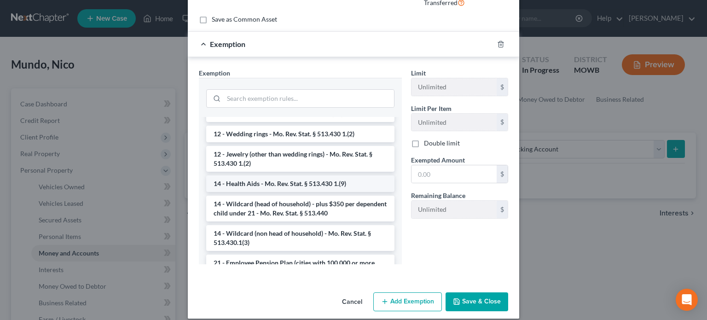
scroll to position [138, 0]
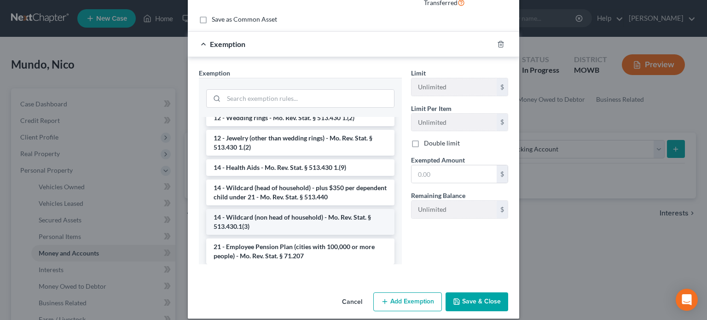
click at [315, 220] on li "14 - Wildcard (non head of household) - Mo. Rev. Stat. § 513.430.1(3)" at bounding box center [300, 222] width 188 height 26
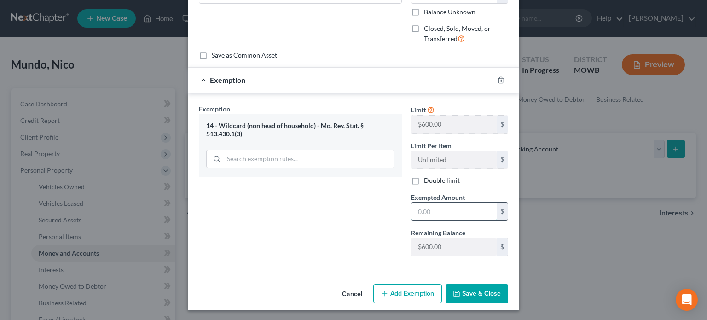
click at [420, 204] on input "text" at bounding box center [454, 211] width 85 height 17
type input "400.00"
click at [455, 291] on polyline "button" at bounding box center [456, 291] width 2 height 1
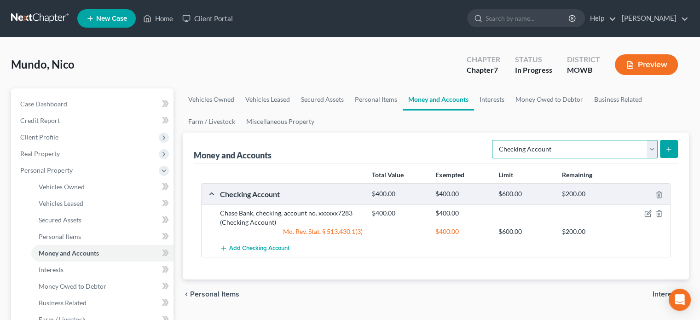
click at [649, 152] on select "Select Account Type Brokerage Cash on Hand Certificates of Deposit Checking Acc…" at bounding box center [575, 149] width 166 height 18
select select "savings"
click at [494, 140] on select "Select Account Type Brokerage Cash on Hand Certificates of Deposit Checking Acc…" at bounding box center [575, 149] width 166 height 18
click at [671, 152] on icon "submit" at bounding box center [668, 148] width 7 height 7
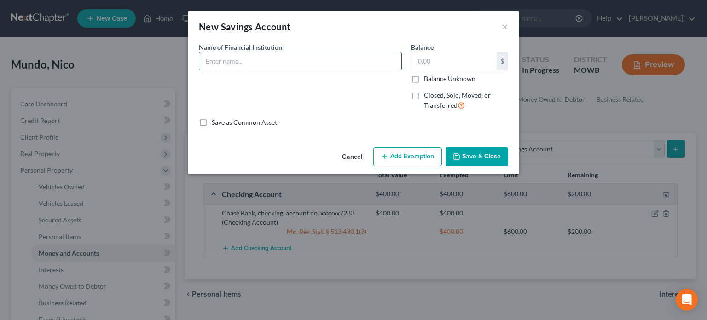
click at [286, 68] on input "text" at bounding box center [300, 60] width 202 height 17
type input "Chase Bank, savings, account no. xxxxxx6272"
click at [458, 55] on input "text" at bounding box center [454, 60] width 85 height 17
type input "98.00"
click at [420, 155] on button "Add Exemption" at bounding box center [407, 156] width 69 height 19
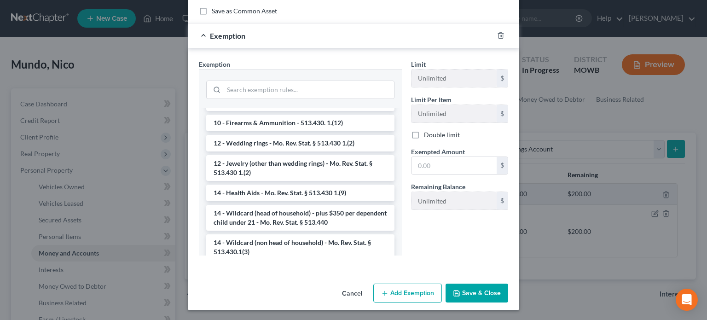
scroll to position [153, 0]
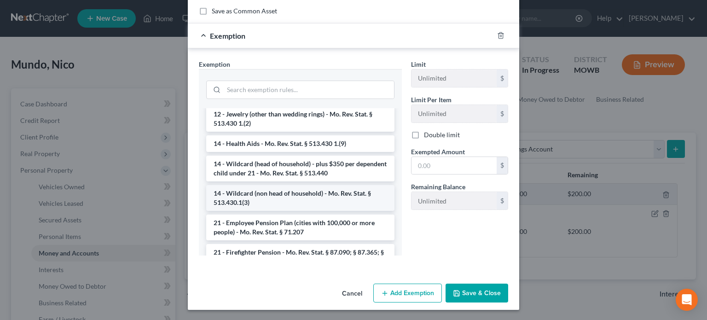
click at [284, 194] on li "14 - Wildcard (non head of household) - Mo. Rev. Stat. § 513.430.1(3)" at bounding box center [300, 198] width 188 height 26
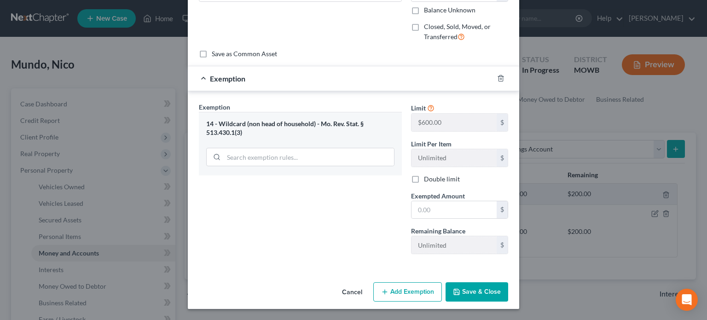
scroll to position [67, 0]
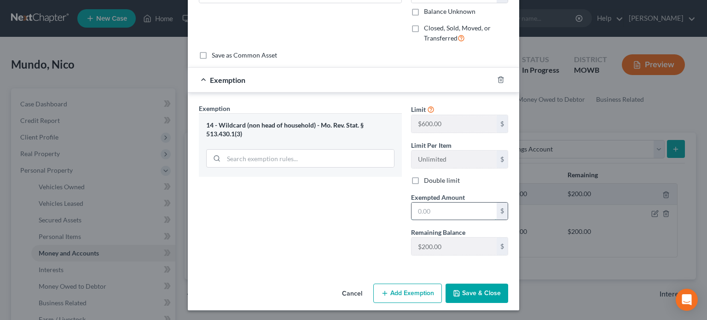
click at [418, 206] on input "text" at bounding box center [454, 211] width 85 height 17
type input "98"
click at [465, 295] on button "Save & Close" at bounding box center [477, 293] width 63 height 19
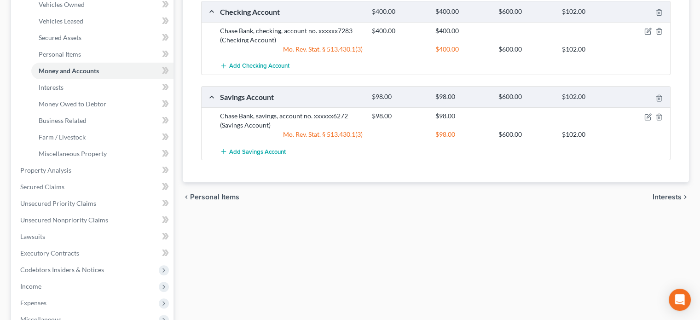
scroll to position [230, 0]
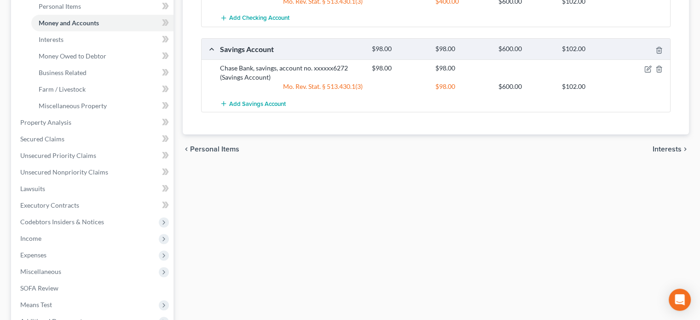
click at [657, 151] on span "Interests" at bounding box center [667, 148] width 29 height 7
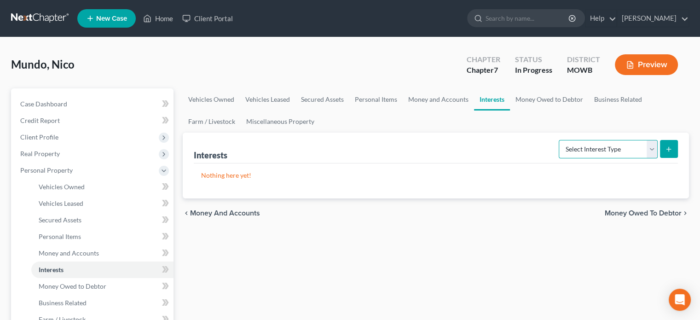
click at [649, 150] on select "Select Interest Type 401K Annuity Bond Education IRA Government Bond Government…" at bounding box center [608, 149] width 99 height 18
select select "ira"
click at [560, 140] on select "Select Interest Type 401K Annuity Bond Education IRA Government Bond Government…" at bounding box center [608, 149] width 99 height 18
click at [540, 149] on div "Interests Select Interest Type 401K Annuity Bond Education IRA Government Bond …" at bounding box center [436, 148] width 484 height 31
click at [662, 149] on button "submit" at bounding box center [669, 149] width 18 height 18
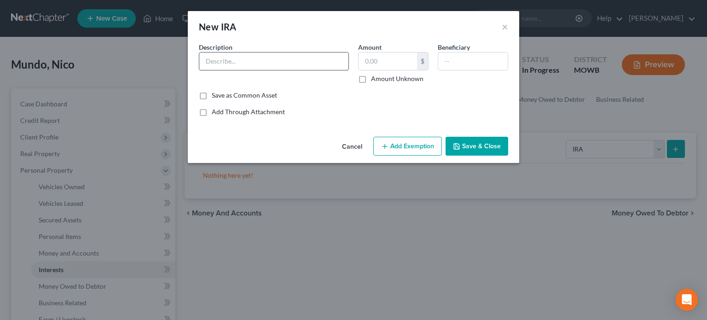
click at [213, 64] on input "text" at bounding box center [273, 60] width 149 height 17
type input "Fidelity, Roth IRA"
click at [383, 61] on input "text" at bounding box center [388, 60] width 58 height 17
type input "204.38"
click at [401, 143] on button "Add Exemption" at bounding box center [407, 146] width 69 height 19
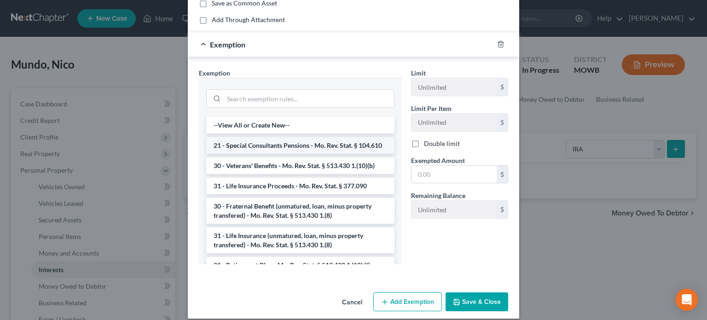
scroll to position [46, 0]
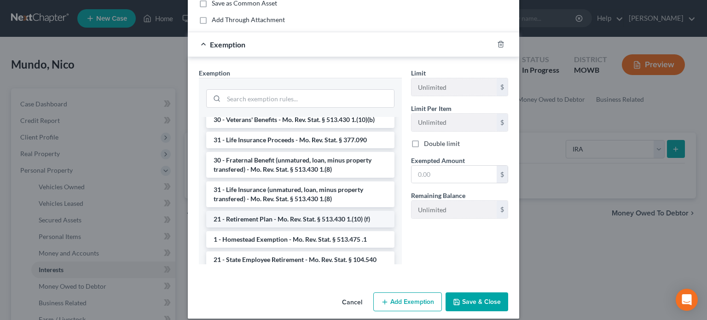
click at [337, 224] on li "21 - Retirement Plan - Mo. Rev. Stat. § 513.430 1.(10) (f)" at bounding box center [300, 219] width 188 height 17
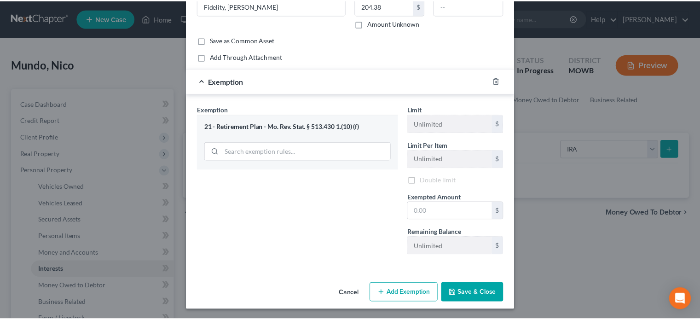
scroll to position [57, 0]
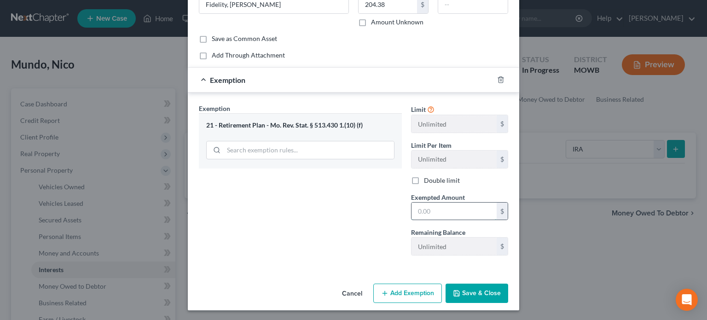
click at [417, 203] on input "text" at bounding box center [454, 211] width 85 height 17
type input "204.38"
click at [451, 288] on button "Save & Close" at bounding box center [477, 293] width 63 height 19
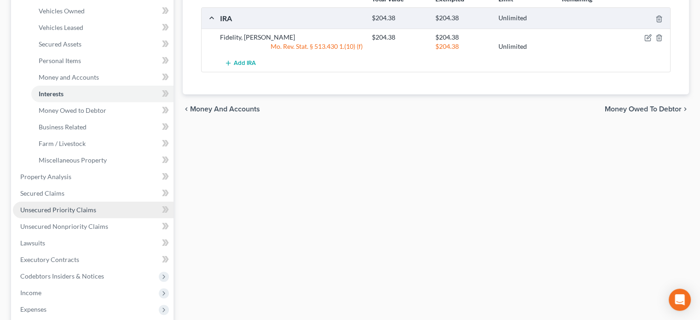
scroll to position [184, 0]
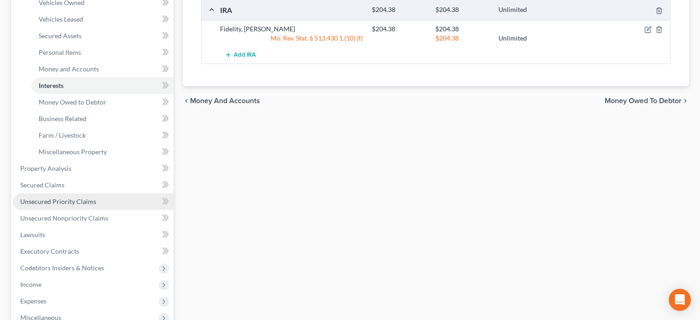
click at [59, 203] on span "Unsecured Priority Claims" at bounding box center [58, 201] width 76 height 8
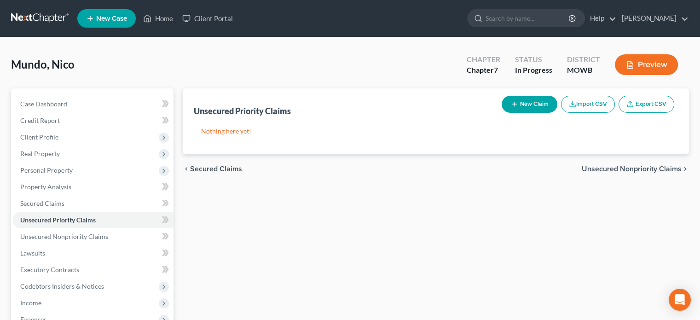
click at [526, 99] on button "New Claim" at bounding box center [530, 104] width 56 height 17
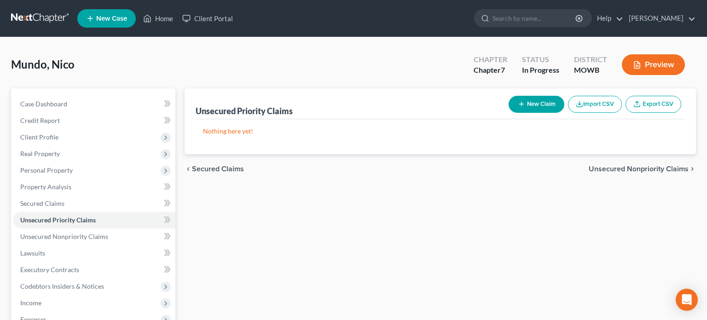
select select "0"
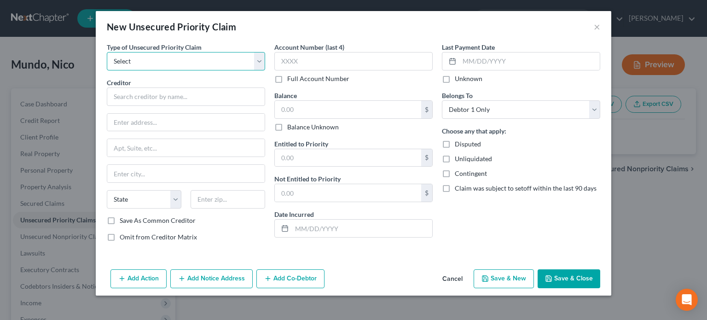
click at [261, 63] on select "Select Taxes & Other Government Units Domestic Support Obligations Extensions o…" at bounding box center [186, 61] width 158 height 18
click at [261, 60] on select "Select Taxes & Other Government Units Domestic Support Obligations Extensions o…" at bounding box center [186, 61] width 158 height 18
click at [597, 27] on button "×" at bounding box center [597, 26] width 6 height 11
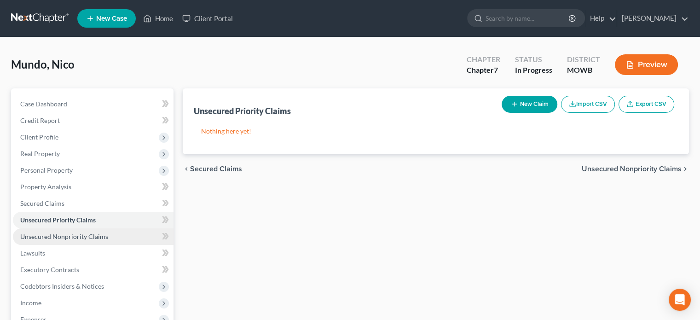
click at [68, 236] on span "Unsecured Nonpriority Claims" at bounding box center [64, 236] width 88 height 8
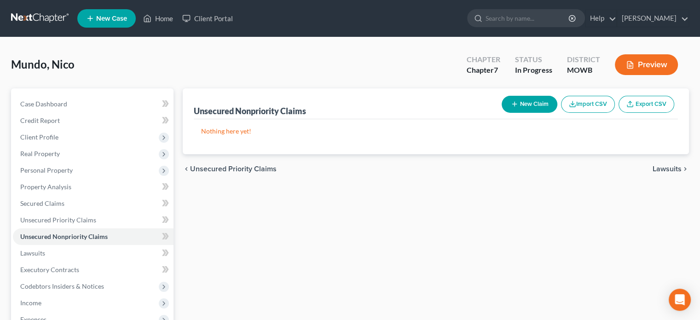
click at [525, 104] on button "New Claim" at bounding box center [530, 104] width 56 height 17
select select "0"
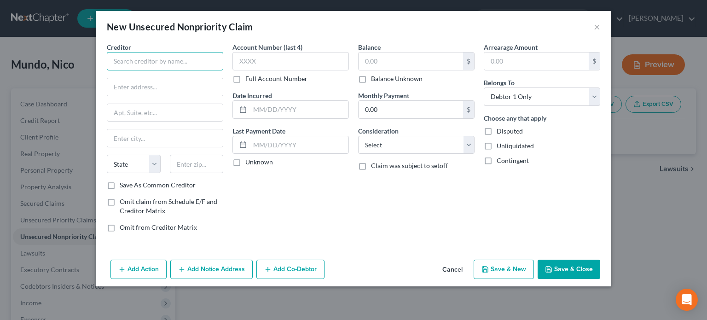
click at [147, 57] on input "text" at bounding box center [165, 61] width 116 height 18
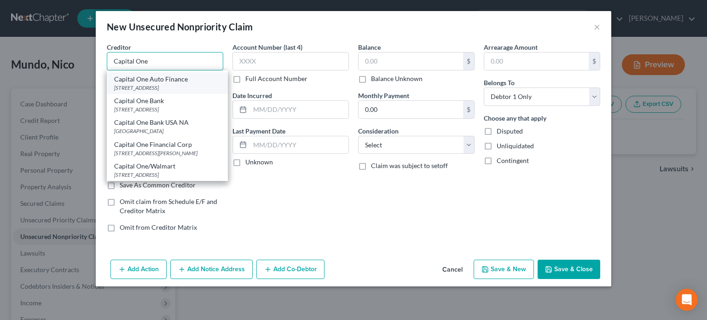
scroll to position [256, 0]
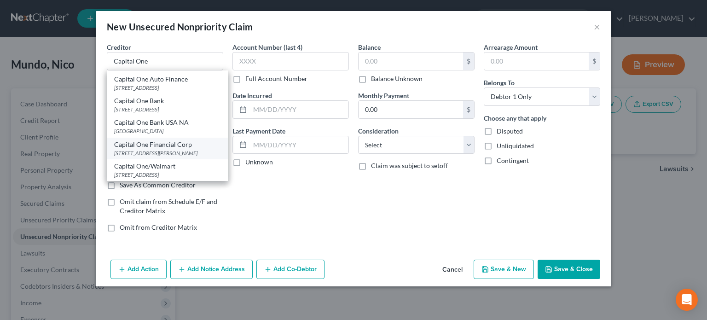
click at [151, 149] on div "1680 Capital One Dr., McLean, VA 22102" at bounding box center [167, 153] width 106 height 8
type input "Capital One Financial Corp"
type input "1680 Capital One Dr."
type input "McLean"
select select "48"
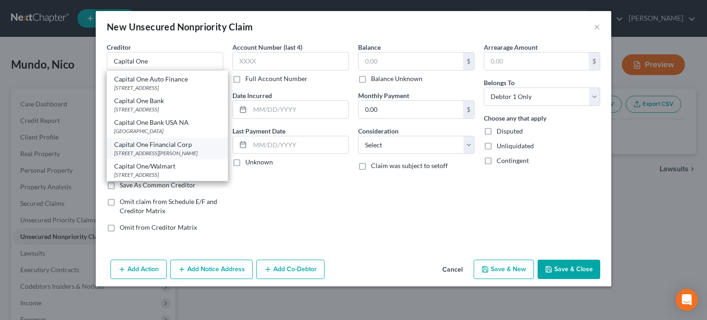
type input "22102"
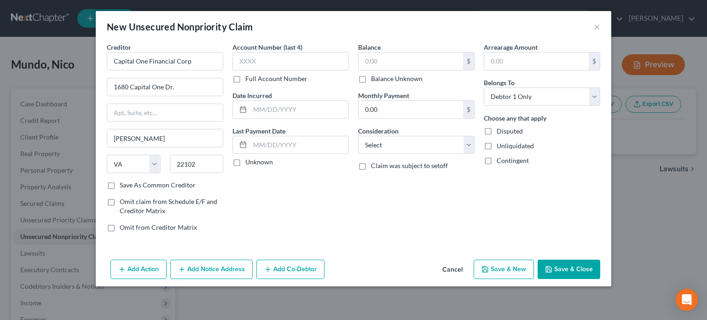
scroll to position [0, 0]
click at [243, 64] on input "text" at bounding box center [290, 61] width 116 height 18
type input "1112"
click at [260, 107] on input "text" at bounding box center [299, 109] width 99 height 17
type input "03/21/2025"
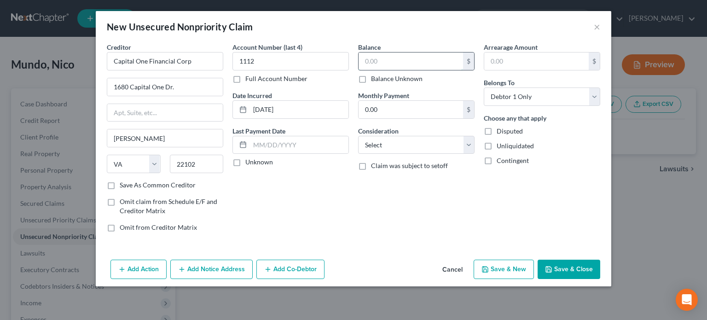
click at [373, 60] on input "text" at bounding box center [411, 60] width 105 height 17
type input "6,344"
click at [376, 144] on select "Select Cable / Satellite Services Collection Agency Credit Card Debt Debt Couns…" at bounding box center [416, 145] width 116 height 18
select select "2"
click at [358, 136] on select "Select Cable / Satellite Services Collection Agency Credit Card Debt Debt Couns…" at bounding box center [416, 145] width 116 height 18
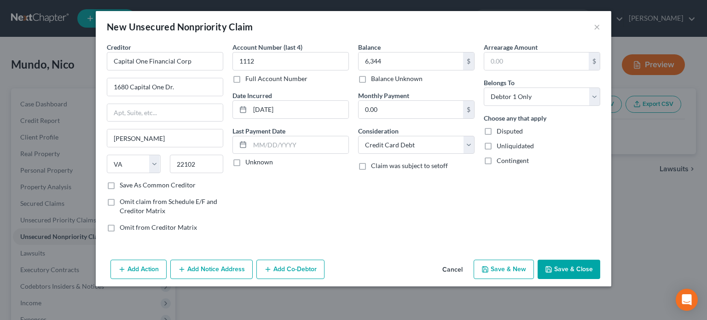
click at [496, 266] on button "Save & New" at bounding box center [504, 269] width 60 height 19
select select "0"
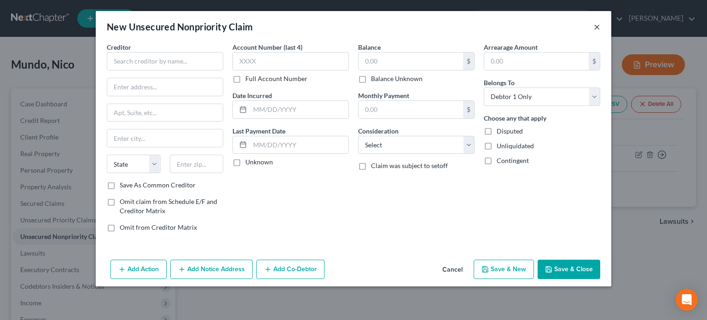
click at [597, 29] on button "×" at bounding box center [597, 26] width 6 height 11
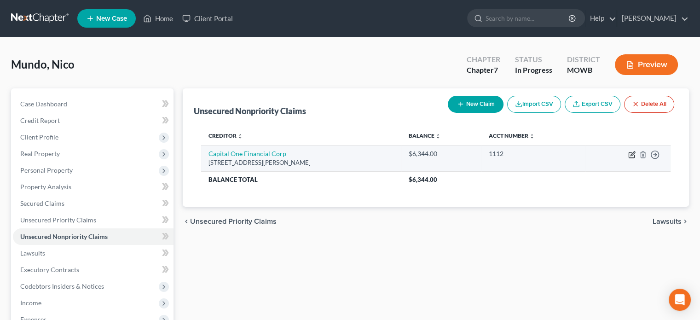
click at [631, 152] on icon "button" at bounding box center [632, 155] width 6 height 6
select select "48"
select select "2"
select select "0"
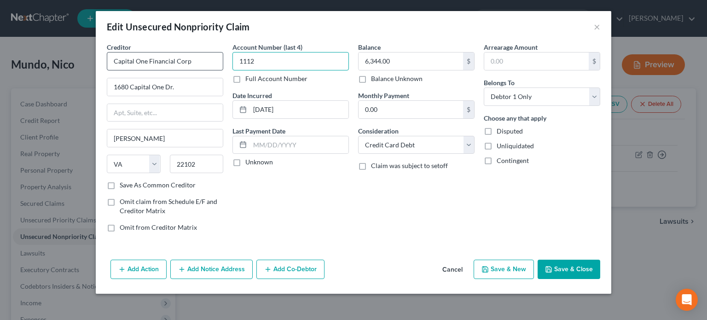
drag, startPoint x: 290, startPoint y: 65, endPoint x: 215, endPoint y: 61, distance: 75.2
click at [215, 61] on div "Creditor * Capital One Financial Corp 1680 Capital One Dr. McLean State AL AK A…" at bounding box center [353, 140] width 503 height 197
type input "2760"
click at [520, 268] on button "Save & New" at bounding box center [504, 269] width 60 height 19
select select "0"
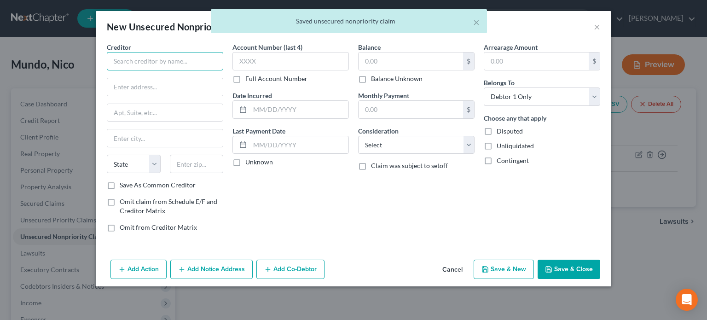
click at [193, 54] on input "text" at bounding box center [165, 61] width 116 height 18
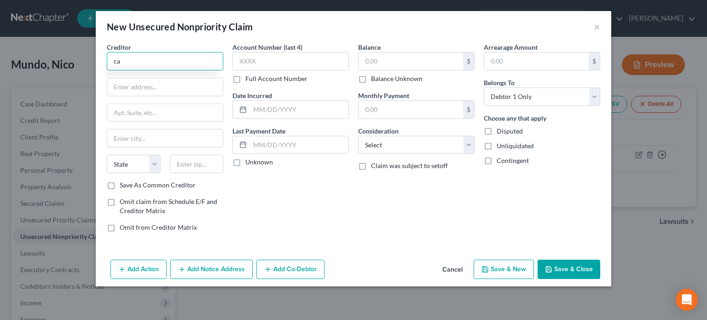
type input "c"
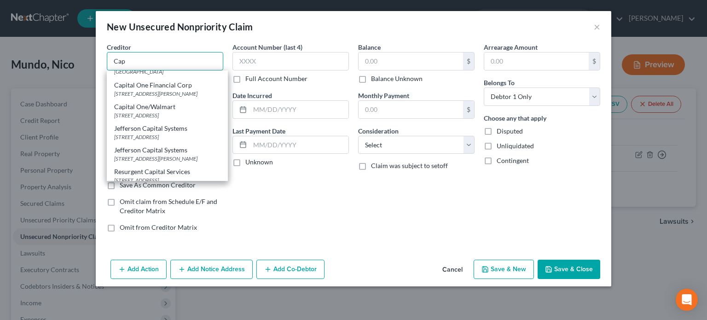
scroll to position [276, 0]
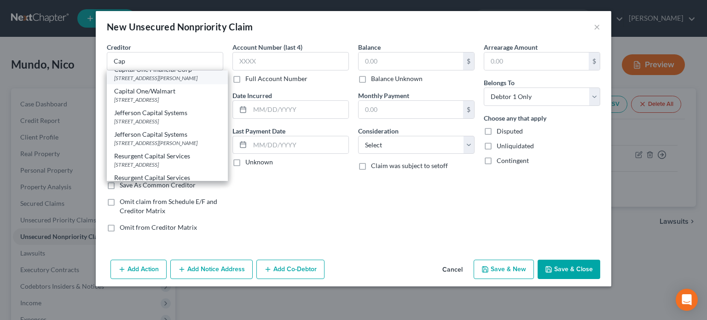
click at [160, 82] on div "1680 Capital One Dr., McLean, VA 22102" at bounding box center [167, 78] width 106 height 8
type input "Capital One Financial Corp"
type input "1680 Capital One Dr."
type input "McLean"
select select "48"
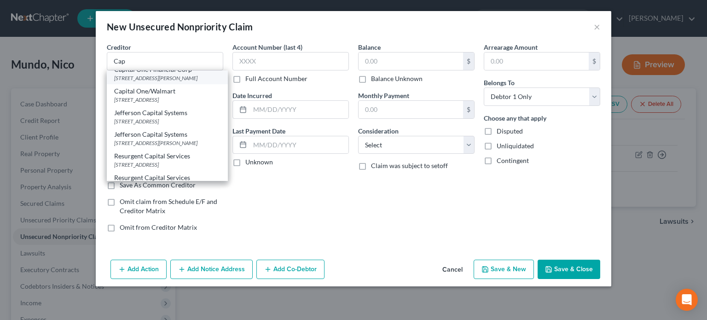
type input "22102"
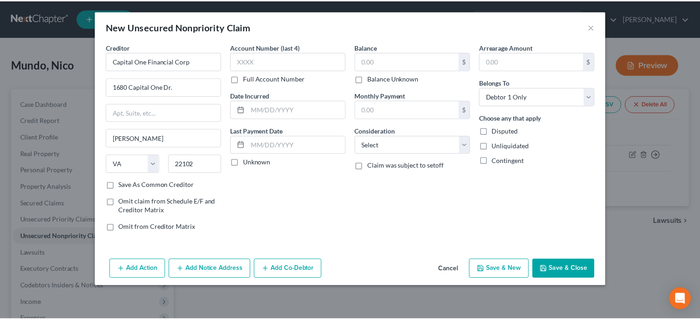
scroll to position [0, 0]
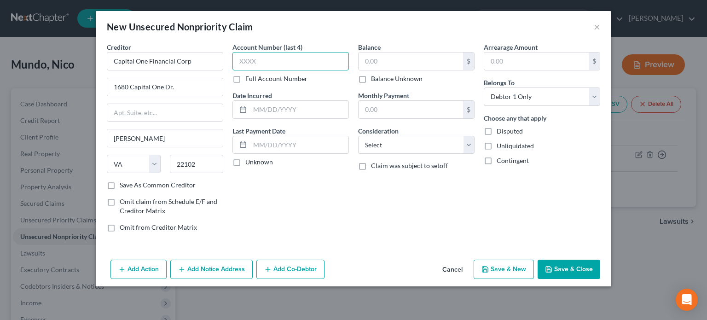
click at [247, 64] on input "text" at bounding box center [290, 61] width 116 height 18
type input "1151"
click at [272, 105] on input "text" at bounding box center [299, 109] width 99 height 17
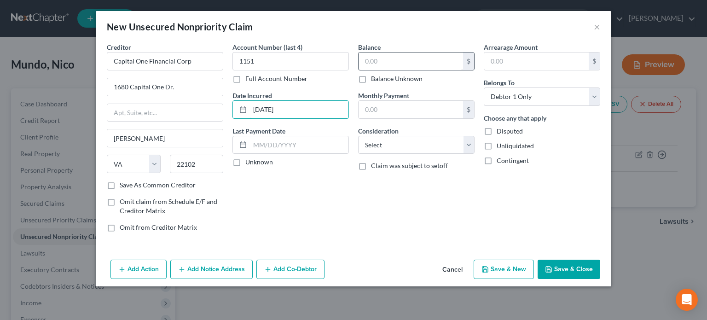
type input "12/23/2024"
click at [401, 65] on input "text" at bounding box center [411, 60] width 105 height 17
type input "4,786"
click at [403, 142] on select "Select Cable / Satellite Services Collection Agency Credit Card Debt Debt Couns…" at bounding box center [416, 145] width 116 height 18
select select "2"
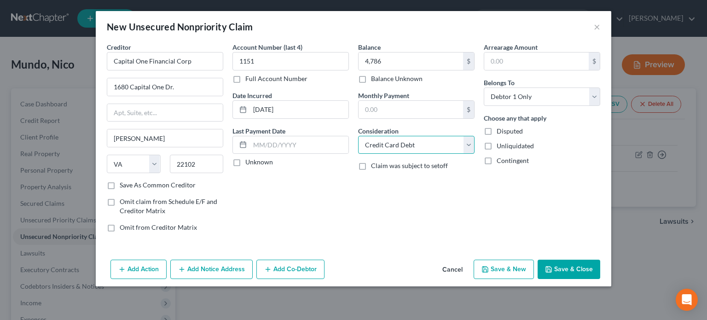
click at [358, 136] on select "Select Cable / Satellite Services Collection Agency Credit Card Debt Debt Couns…" at bounding box center [416, 145] width 116 height 18
click at [523, 272] on button "Save & New" at bounding box center [504, 269] width 60 height 19
select select "0"
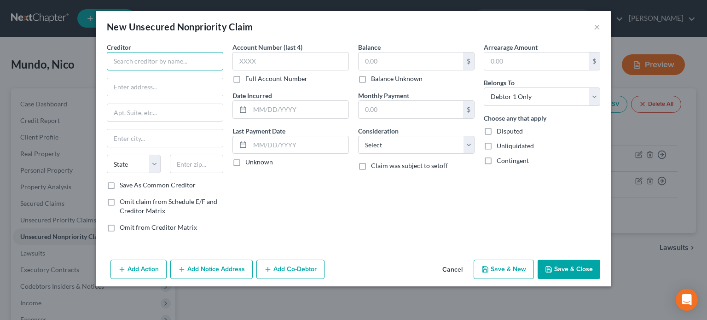
click at [158, 59] on input "text" at bounding box center [165, 61] width 116 height 18
type input "Chase"
type input "270 Park Ave."
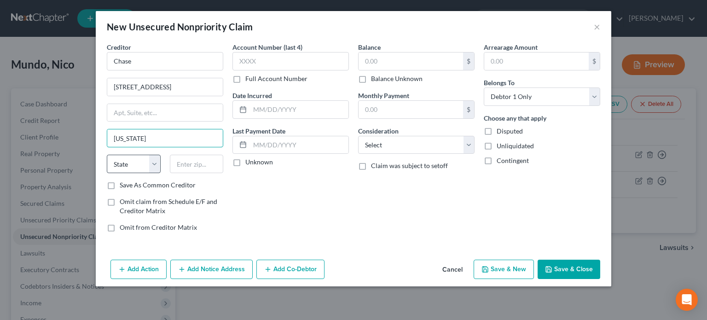
type input "New York"
click at [156, 163] on select "State AL AK AR AZ CA CO CT DE DC FL GA GU HI ID IL IN IA KS KY LA ME MD MA MI M…" at bounding box center [134, 164] width 54 height 18
select select "35"
click at [107, 155] on select "State AL AK AR AZ CA CO CT DE DC FL GA GU HI ID IL IN IA KS KY LA ME MD MA MI M…" at bounding box center [134, 164] width 54 height 18
click at [176, 167] on input "text" at bounding box center [197, 164] width 54 height 18
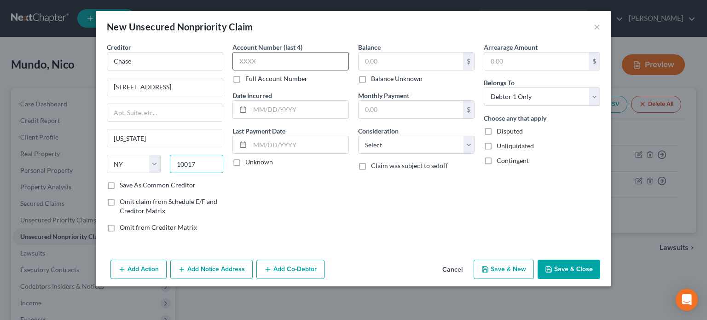
type input "10017"
click at [253, 61] on input "text" at bounding box center [290, 61] width 116 height 18
type input "7531"
click at [271, 113] on input "text" at bounding box center [299, 109] width 99 height 17
click at [267, 109] on input "04/25/2025" at bounding box center [299, 109] width 99 height 17
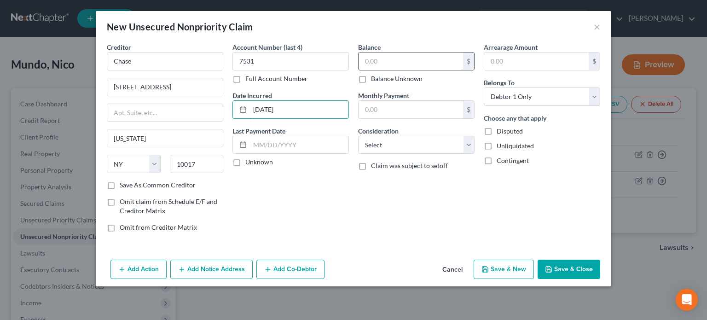
type input "04/27/2025"
click at [365, 62] on input "text" at bounding box center [411, 60] width 105 height 17
type input "1,698"
click at [366, 134] on label "Consideration" at bounding box center [378, 131] width 41 height 10
click at [371, 139] on select "Select Cable / Satellite Services Collection Agency Credit Card Debt Debt Couns…" at bounding box center [416, 145] width 116 height 18
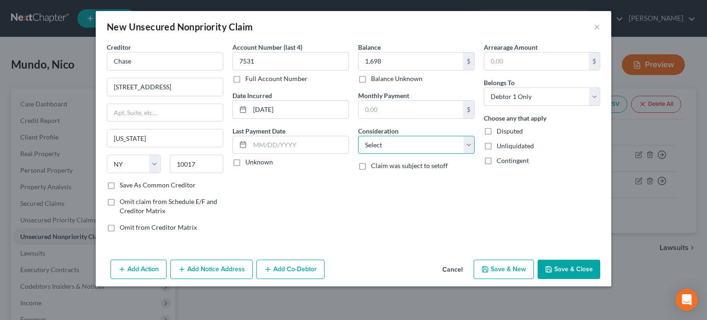
select select "2"
click at [358, 136] on select "Select Cable / Satellite Services Collection Agency Credit Card Debt Debt Couns…" at bounding box center [416, 145] width 116 height 18
click at [482, 267] on button "Save & New" at bounding box center [504, 269] width 60 height 19
select select "0"
type input "1,698.00"
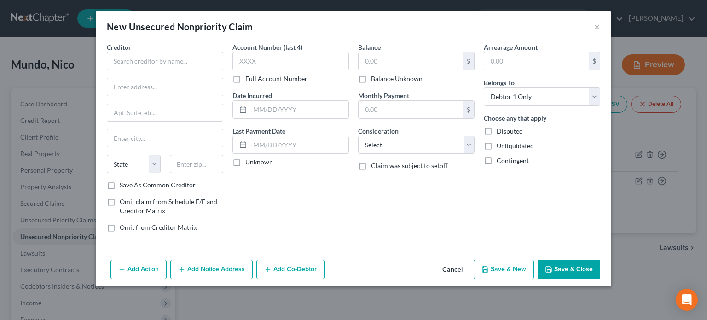
type input "0.00"
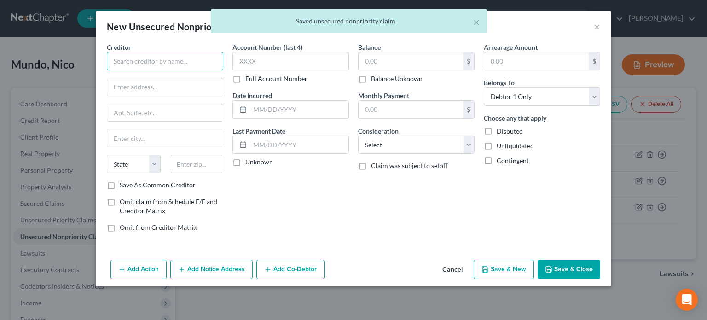
click at [153, 58] on input "text" at bounding box center [165, 61] width 116 height 18
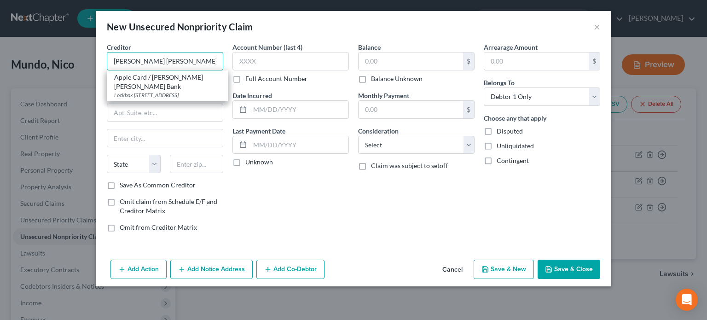
type input "Goldman Sachs"
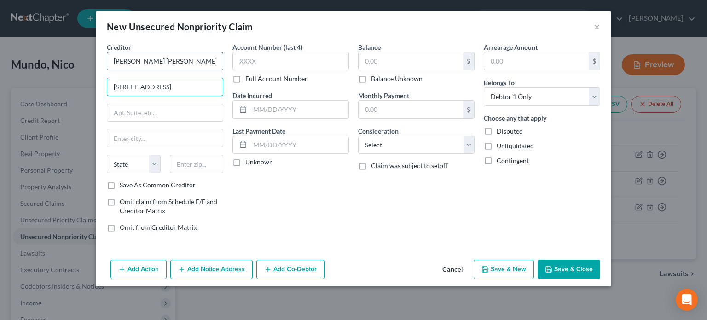
type input "200 West St."
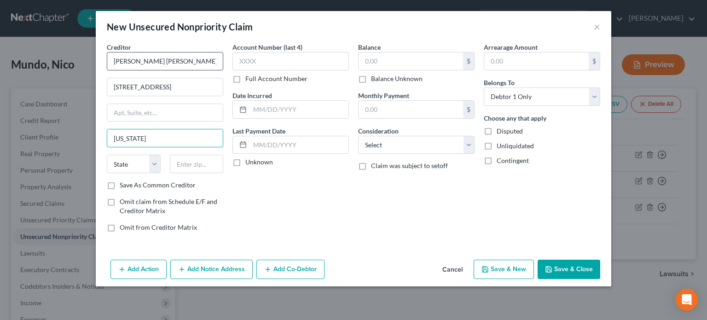
type input "New York"
select select "35"
click at [194, 162] on input "text" at bounding box center [197, 164] width 54 height 18
type input "10282"
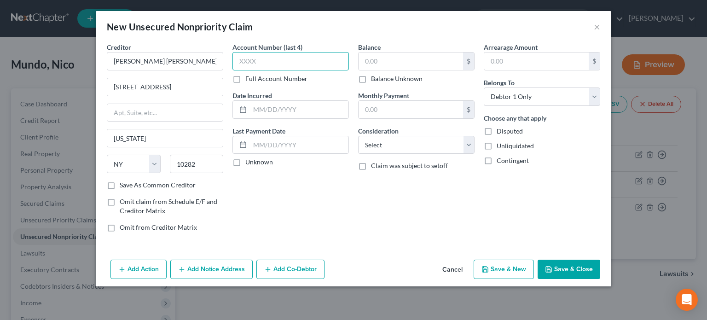
click at [261, 60] on input "text" at bounding box center [290, 61] width 116 height 18
type input "2449"
click at [268, 104] on input "text" at bounding box center [299, 109] width 99 height 17
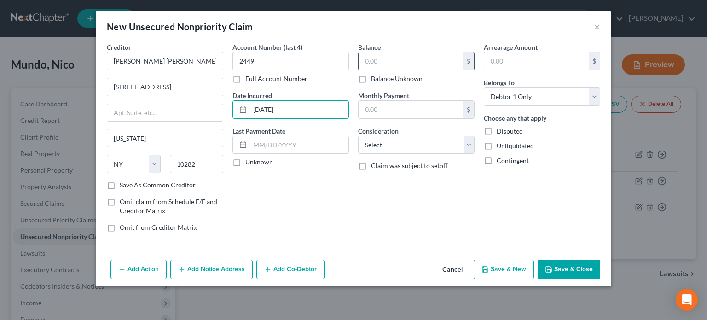
type input "04/06/2025"
click at [376, 61] on input "text" at bounding box center [411, 60] width 105 height 17
type input "4,565"
click at [401, 139] on select "Select Cable / Satellite Services Collection Agency Credit Card Debt Debt Couns…" at bounding box center [416, 145] width 116 height 18
select select "2"
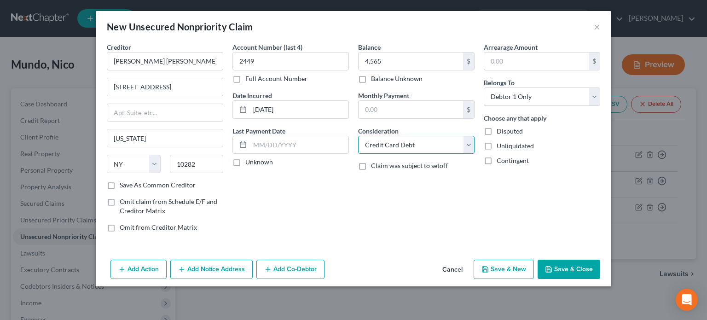
click at [358, 136] on select "Select Cable / Satellite Services Collection Agency Credit Card Debt Debt Couns…" at bounding box center [416, 145] width 116 height 18
click at [503, 269] on button "Save & New" at bounding box center [504, 269] width 60 height 19
select select "0"
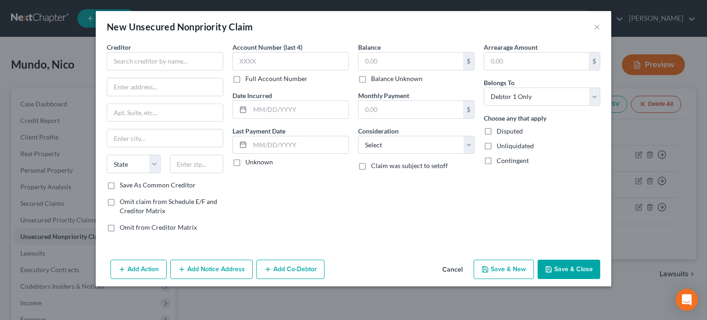
type input "4,565.00"
type input "0.00"
click at [138, 63] on input "text" at bounding box center [165, 61] width 116 height 18
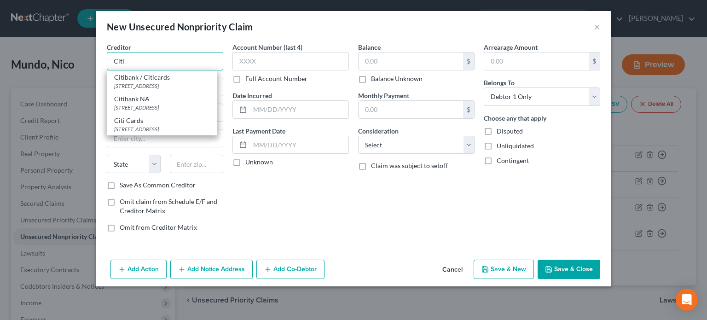
type input "Citi"
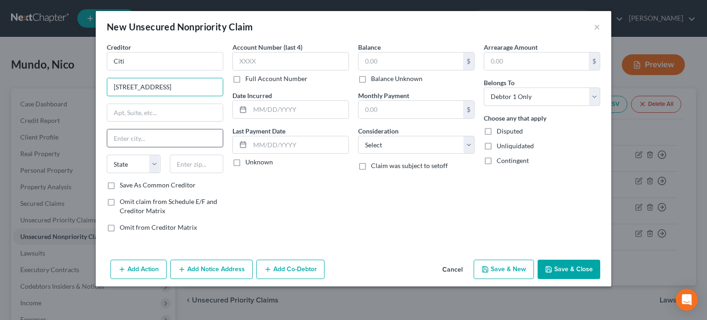
type input "388 Greenwich St."
click at [118, 133] on input "text" at bounding box center [165, 137] width 116 height 17
type input "New York"
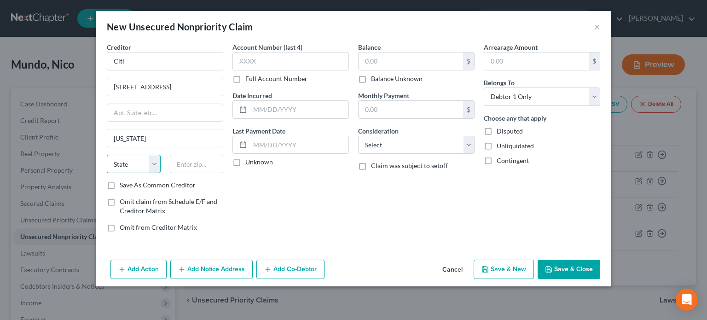
click at [136, 161] on select "State AL AK AR AZ CA CO CT DE DC FL GA GU HI ID IL IN IA KS KY LA ME MD MA MI M…" at bounding box center [134, 164] width 54 height 18
select select "35"
click at [107, 155] on select "State AL AK AR AZ CA CO CT DE DC FL GA GU HI ID IL IN IA KS KY LA ME MD MA MI M…" at bounding box center [134, 164] width 54 height 18
click at [174, 167] on input "text" at bounding box center [197, 164] width 54 height 18
type input "10013"
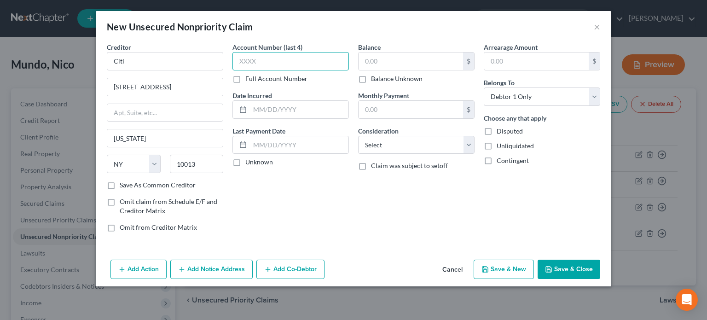
click at [258, 61] on input "text" at bounding box center [290, 61] width 116 height 18
type input "1957"
click at [258, 107] on input "text" at bounding box center [299, 109] width 99 height 17
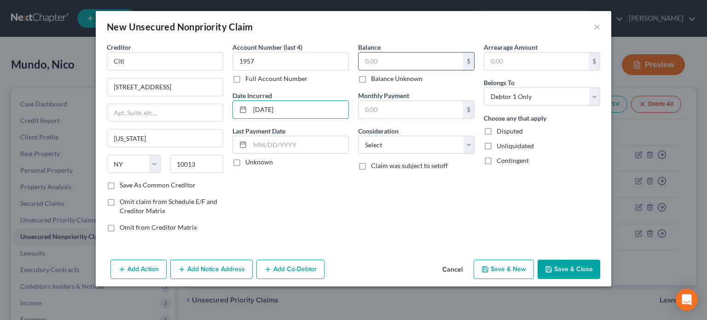
type input "12/18/2024"
click at [394, 56] on input "text" at bounding box center [411, 60] width 105 height 17
type input "1,741"
click at [444, 145] on select "Select Cable / Satellite Services Collection Agency Credit Card Debt Debt Couns…" at bounding box center [416, 145] width 116 height 18
select select "2"
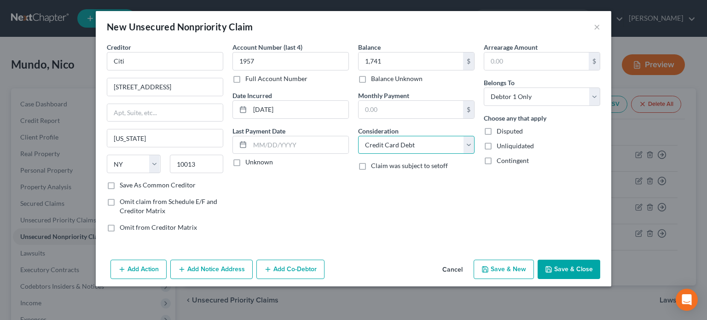
click at [358, 136] on select "Select Cable / Satellite Services Collection Agency Credit Card Debt Debt Couns…" at bounding box center [416, 145] width 116 height 18
click at [552, 268] on icon "button" at bounding box center [548, 269] width 7 height 7
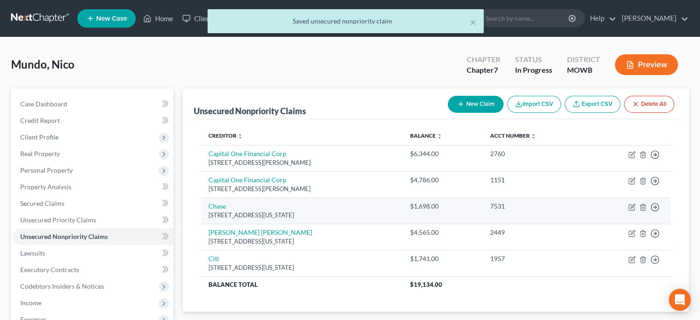
scroll to position [46, 0]
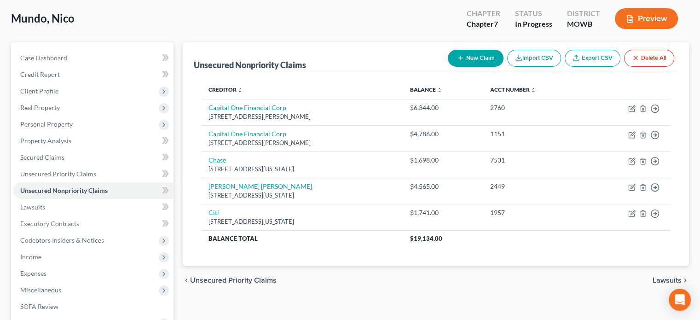
click at [476, 53] on button "New Claim" at bounding box center [476, 58] width 56 height 17
select select "0"
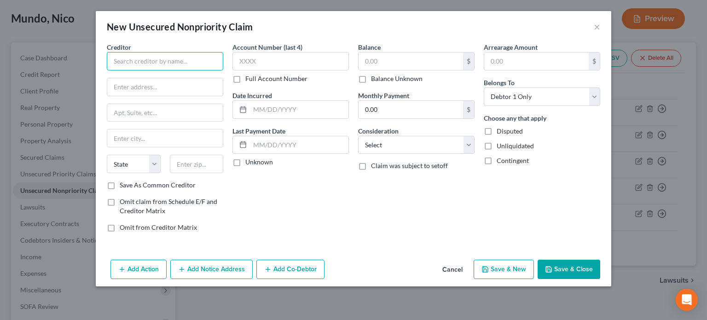
click at [199, 58] on input "text" at bounding box center [165, 61] width 116 height 18
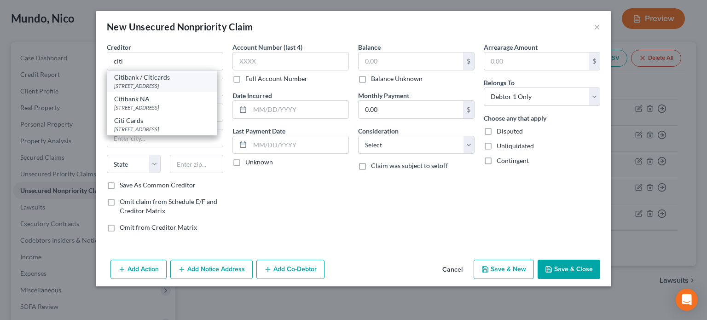
click at [173, 71] on div "Citibank / Citicards PO Box 6241, Sioux Falls, SD 57117" at bounding box center [162, 81] width 110 height 22
type input "Citibank / Citicards"
type input "PO Box 6241"
type input "Sioux Falls"
select select "43"
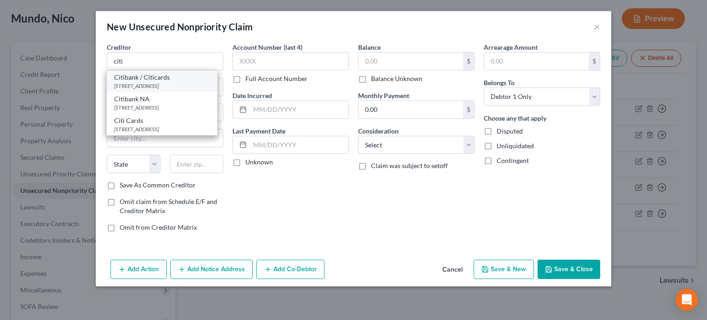
type input "57117"
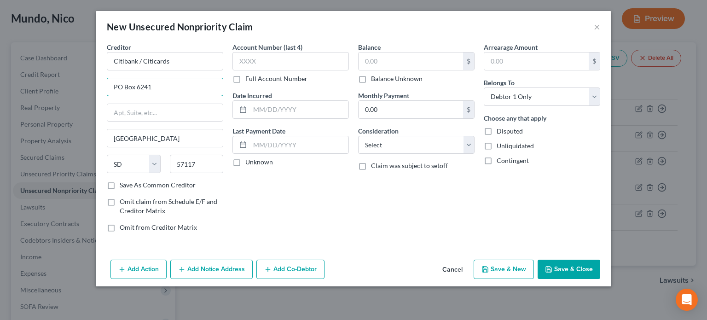
drag, startPoint x: 158, startPoint y: 88, endPoint x: 79, endPoint y: 105, distance: 81.3
click at [79, 105] on div "New Unsecured Nonpriority Claim × Creditor * Citibank / Citicards PO Box 6241 S…" at bounding box center [353, 160] width 707 height 320
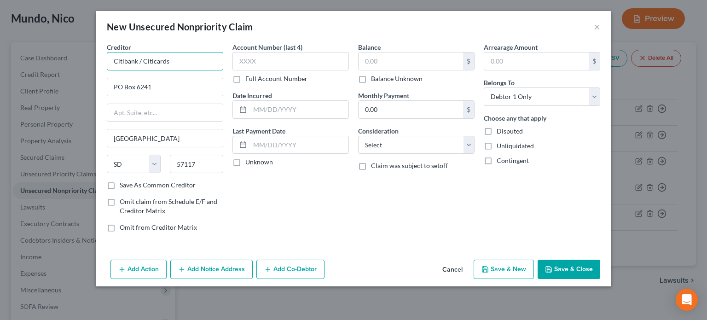
drag, startPoint x: 169, startPoint y: 63, endPoint x: 124, endPoint y: 70, distance: 46.0
click at [124, 70] on input "Citibank / Citicards" at bounding box center [165, 61] width 116 height 18
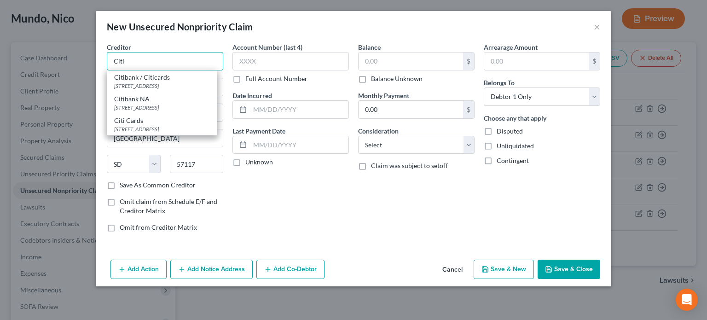
type input "Citi"
click at [98, 91] on div "Creditor * Citi Citibank / Citicards PO Box 6241, Sioux Falls, SD 57117 Citiban…" at bounding box center [354, 149] width 516 height 214
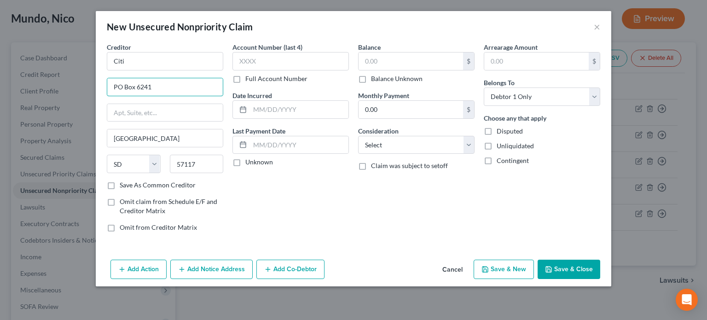
drag, startPoint x: 155, startPoint y: 87, endPoint x: 97, endPoint y: 93, distance: 58.3
click at [97, 93] on div "Creditor * Citi PO Box 6241 Sioux Falls State AL AK AR AZ CA CO CT DE DC FL GA …" at bounding box center [354, 149] width 516 height 214
type input "388 Greenwich St."
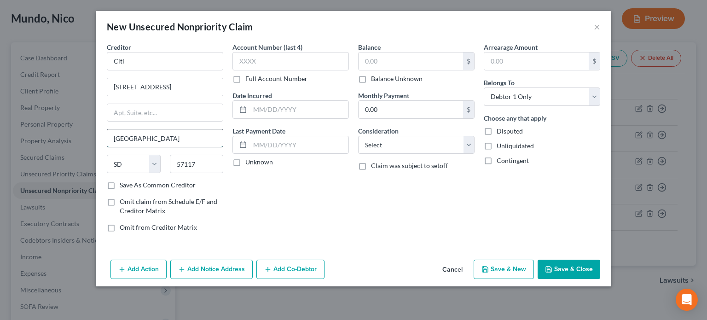
drag, startPoint x: 110, startPoint y: 137, endPoint x: 158, endPoint y: 130, distance: 48.4
click at [158, 130] on input "Sioux Falls" at bounding box center [165, 137] width 116 height 17
type input "New York"
click at [158, 162] on select "State AL AK AR AZ CA CO CT DE DC FL GA GU HI ID IL IN IA KS KY LA ME MD MA MI M…" at bounding box center [134, 164] width 54 height 18
select select "35"
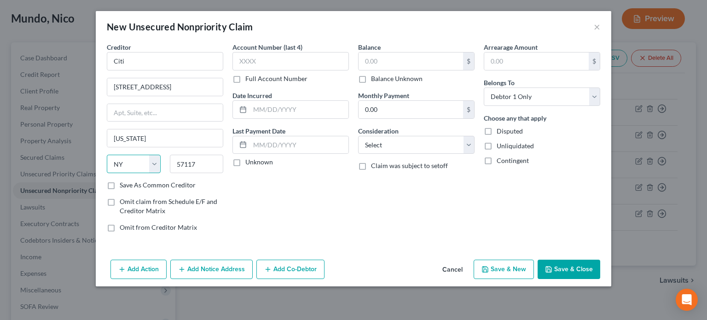
click at [107, 155] on select "State AL AK AR AZ CA CO CT DE DC FL GA GU HI ID IL IN IA KS KY LA ME MD MA MI M…" at bounding box center [134, 164] width 54 height 18
drag, startPoint x: 177, startPoint y: 163, endPoint x: 195, endPoint y: 167, distance: 19.0
click at [195, 167] on input "57117" at bounding box center [197, 164] width 54 height 18
type input "10013"
click at [245, 57] on input "text" at bounding box center [290, 61] width 116 height 18
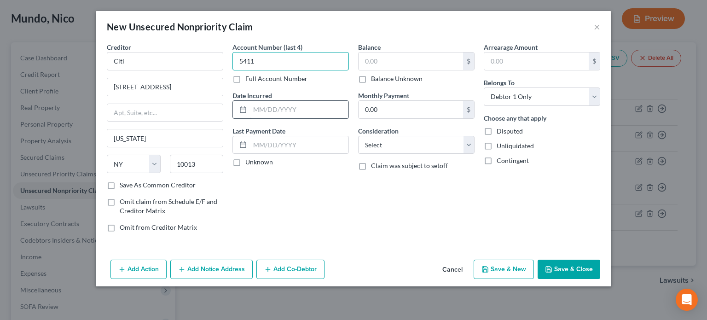
type input "5411"
click at [261, 106] on input "text" at bounding box center [299, 109] width 99 height 17
type input "06/11/2024"
click at [377, 64] on input "text" at bounding box center [411, 60] width 105 height 17
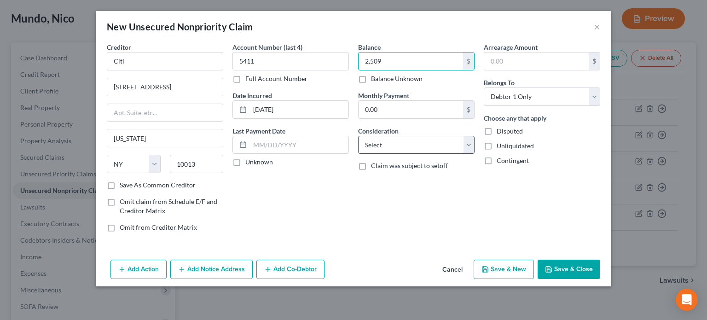
type input "2,509"
click at [370, 146] on select "Select Cable / Satellite Services Collection Agency Credit Card Debt Debt Couns…" at bounding box center [416, 145] width 116 height 18
select select "2"
click at [358, 136] on select "Select Cable / Satellite Services Collection Agency Credit Card Debt Debt Couns…" at bounding box center [416, 145] width 116 height 18
click at [545, 267] on button "Save & Close" at bounding box center [569, 269] width 63 height 19
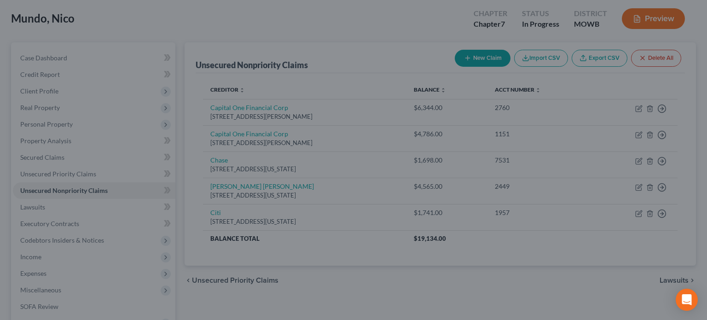
type input "2,509.00"
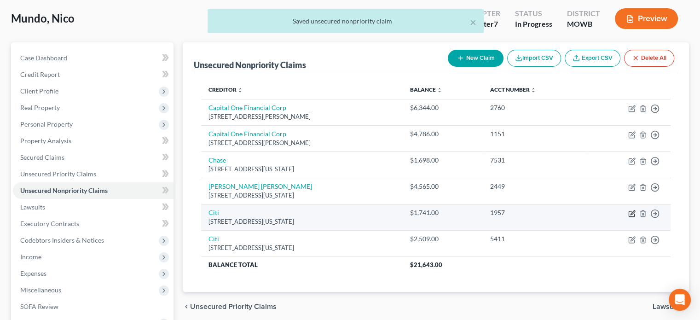
click at [632, 214] on icon "button" at bounding box center [631, 213] width 7 height 7
select select "35"
select select "2"
select select "0"
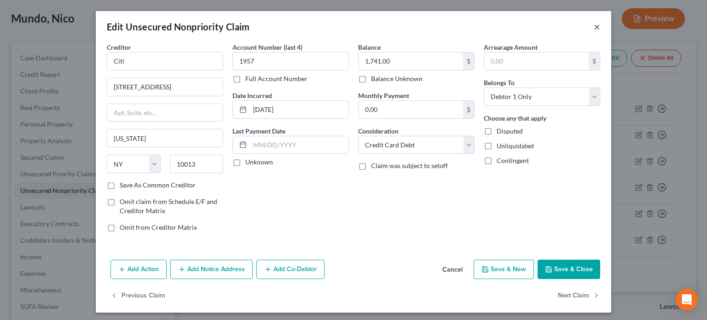
click at [594, 23] on button "×" at bounding box center [597, 26] width 6 height 11
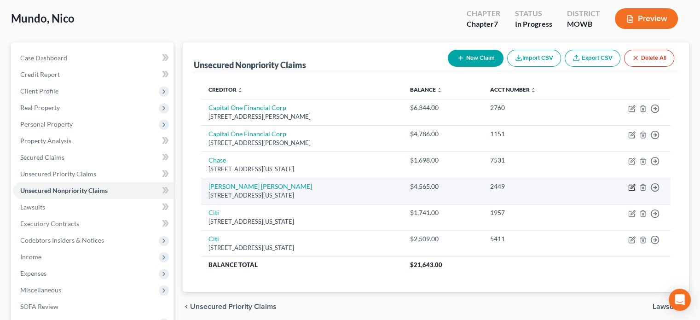
click at [632, 186] on icon "button" at bounding box center [631, 187] width 7 height 7
select select "35"
select select "2"
select select "0"
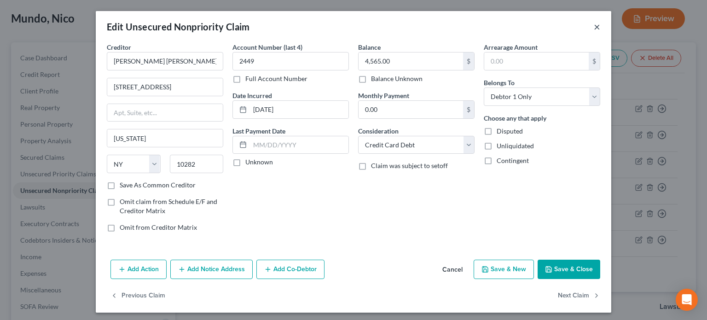
click at [594, 27] on button "×" at bounding box center [597, 26] width 6 height 11
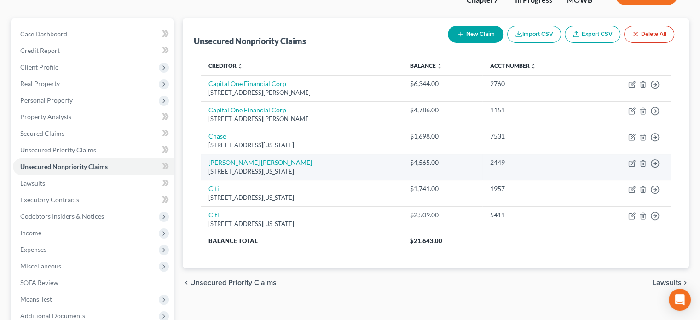
scroll to position [92, 0]
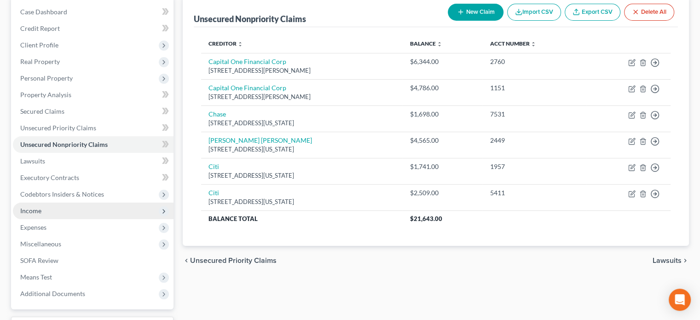
click at [55, 213] on span "Income" at bounding box center [93, 211] width 161 height 17
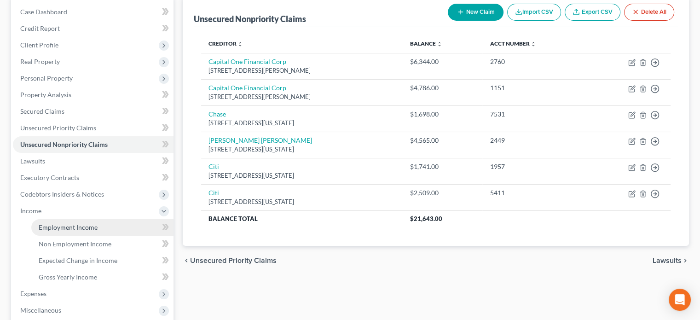
click at [52, 226] on span "Employment Income" at bounding box center [68, 227] width 59 height 8
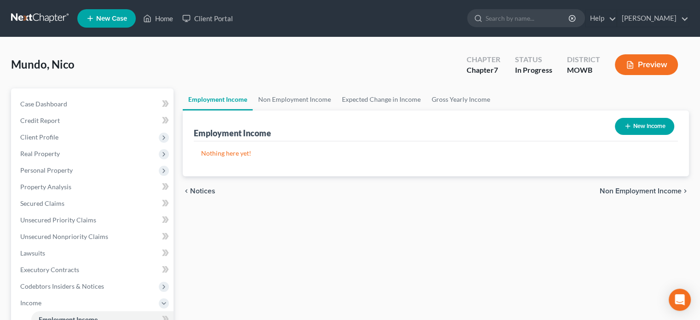
click at [510, 145] on div "Nothing here yet! Income Source Type For Current Monthly Income Sorting..." at bounding box center [436, 158] width 484 height 35
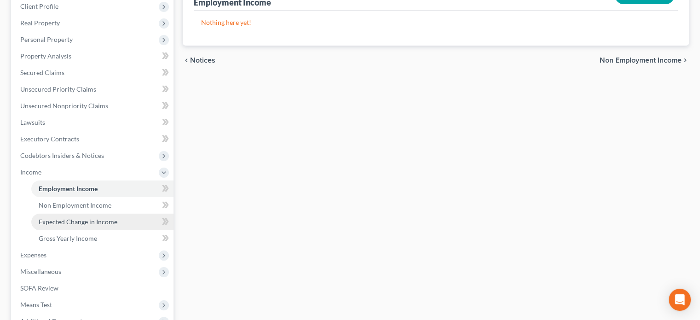
scroll to position [138, 0]
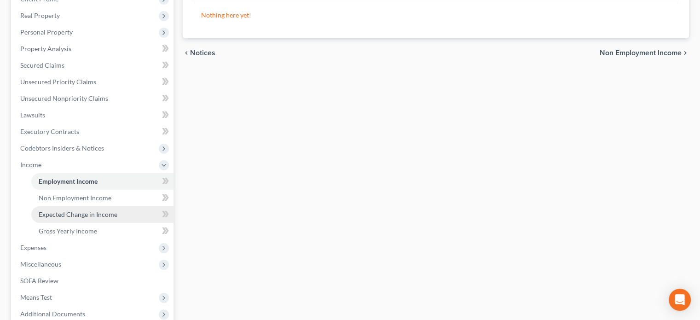
click at [57, 216] on span "Expected Change in Income" at bounding box center [78, 214] width 79 height 8
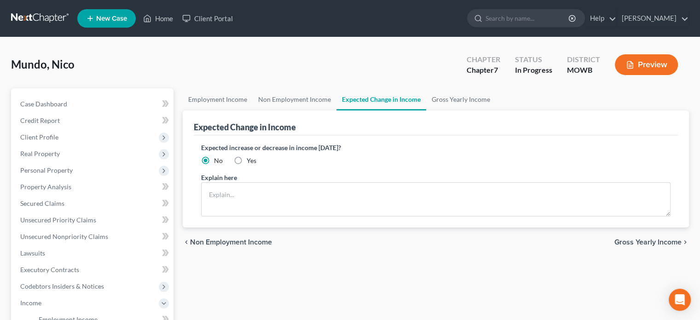
click at [247, 160] on label "Yes" at bounding box center [252, 160] width 10 height 9
click at [250, 160] on input "Yes" at bounding box center [253, 159] width 6 height 6
radio input "true"
click at [219, 192] on textarea at bounding box center [436, 199] width 470 height 34
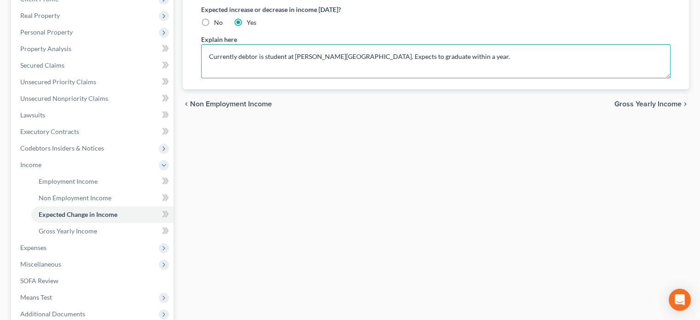
scroll to position [184, 0]
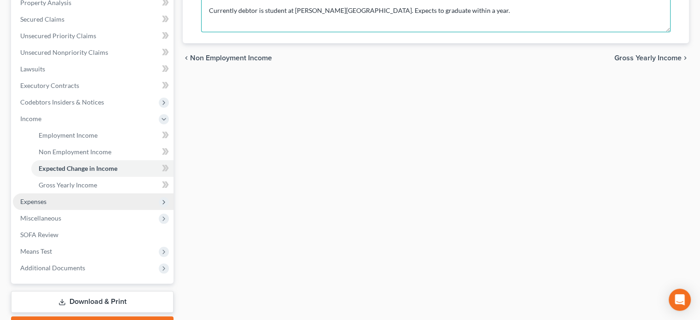
type textarea "Currently debtor is student at Paul Mitchell School of hairstyling. Expects to …"
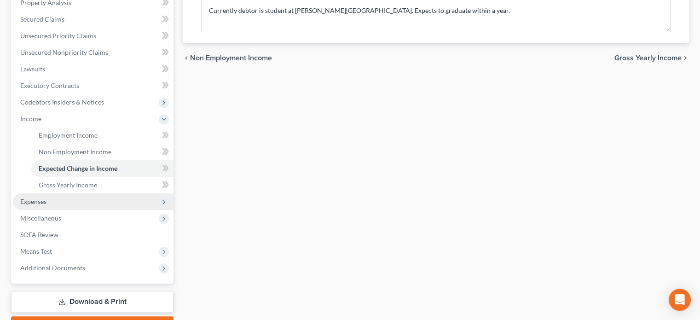
click at [166, 203] on icon at bounding box center [163, 201] width 7 height 7
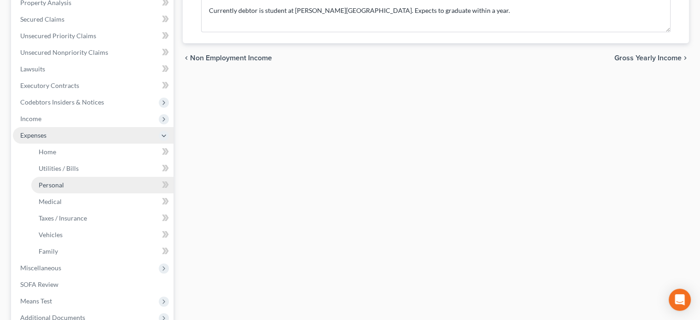
click at [46, 181] on span "Personal" at bounding box center [51, 185] width 25 height 8
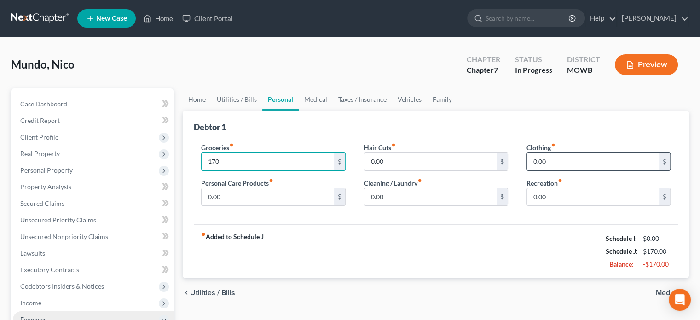
type input "170"
click at [536, 166] on input "0.00" at bounding box center [593, 161] width 132 height 17
type input "50"
click at [490, 211] on div "Hair Cuts fiber_manual_record 0.00 $ Cleaning / Laundry fiber_manual_record 0.0…" at bounding box center [436, 178] width 163 height 71
click at [548, 193] on input "0.00" at bounding box center [593, 196] width 132 height 17
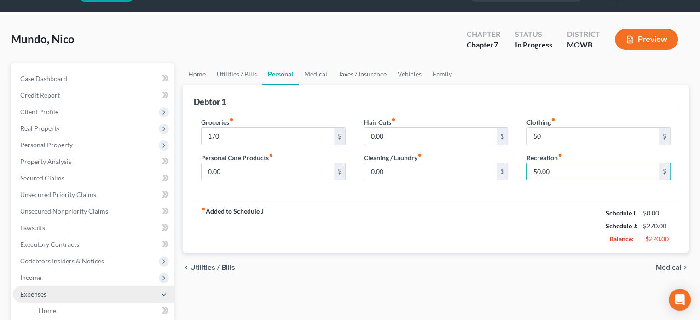
scroll to position [46, 0]
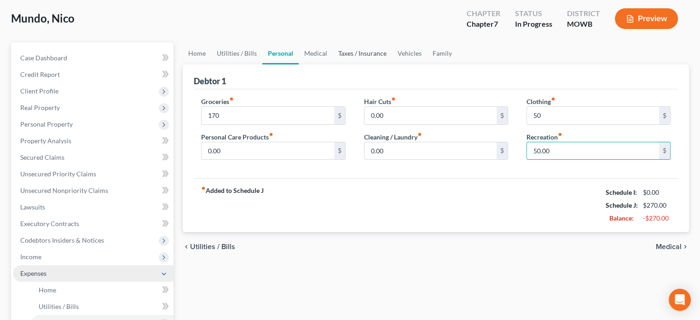
type input "50.00"
click at [360, 53] on link "Taxes / Insurance" at bounding box center [362, 53] width 59 height 22
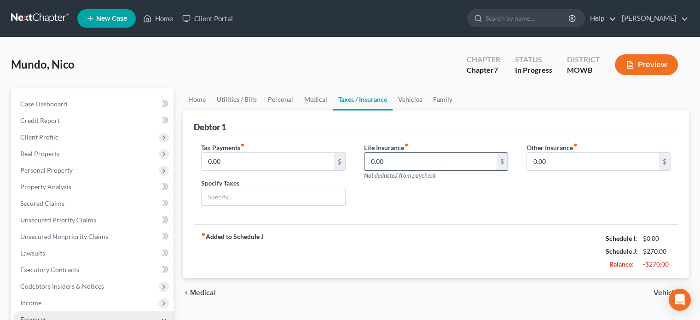
click at [394, 156] on input "0.00" at bounding box center [431, 161] width 132 height 17
type input "7.48"
click at [486, 232] on div "fiber_manual_record Added to Schedule J Schedule I: $0.00 Schedule J: $277.48 B…" at bounding box center [436, 251] width 484 height 54
